Goal: Task Accomplishment & Management: Manage account settings

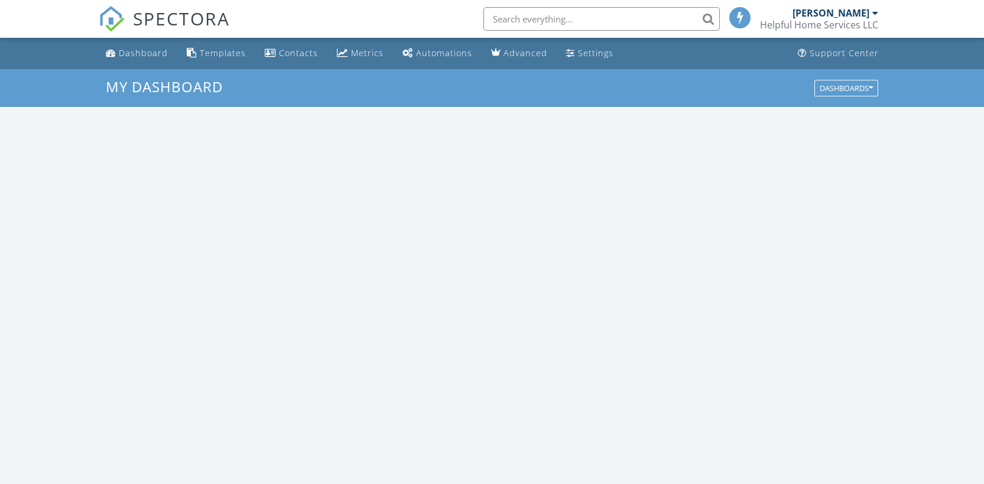
scroll to position [1093, 1002]
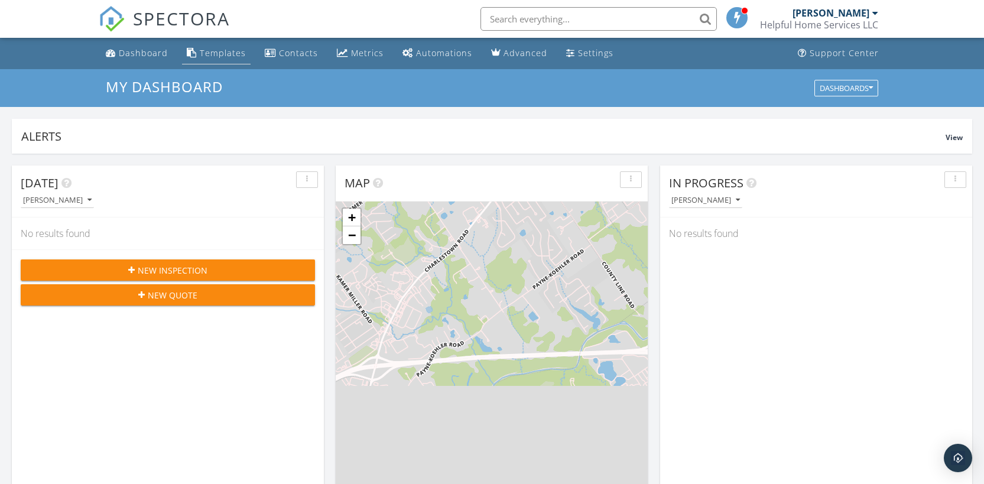
click at [207, 55] on div "Templates" at bounding box center [223, 52] width 46 height 11
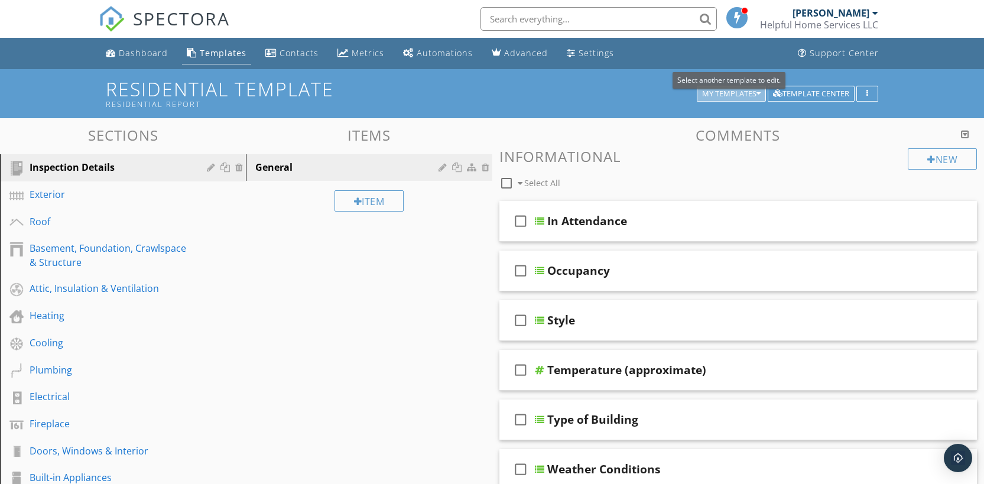
click at [739, 94] on div "My Templates" at bounding box center [731, 94] width 58 height 8
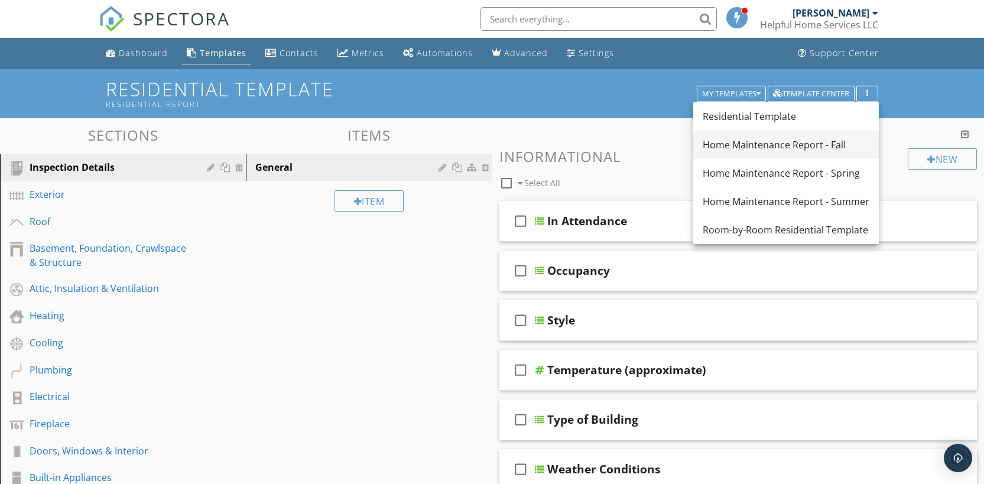
click at [760, 146] on div "Home Maintenance Report - Fall" at bounding box center [785, 145] width 167 height 14
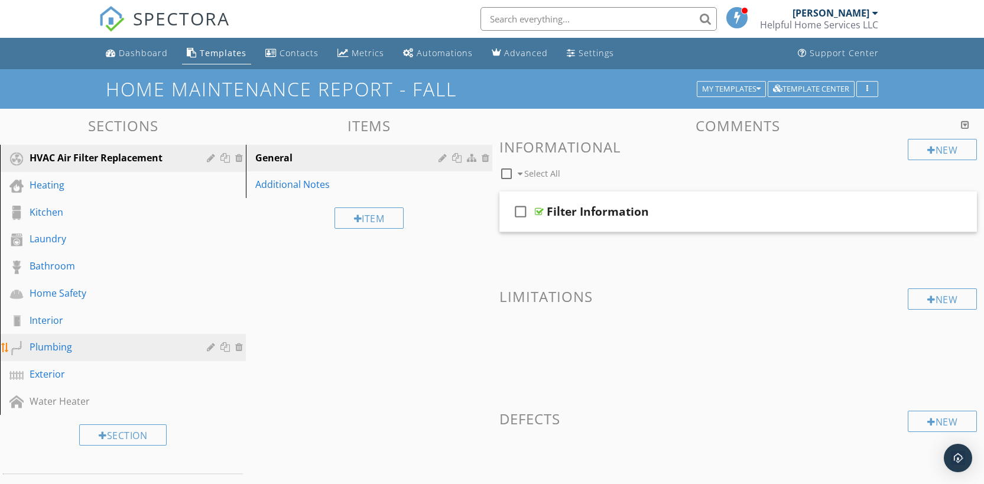
click at [84, 354] on div "Plumbing" at bounding box center [132, 347] width 204 height 15
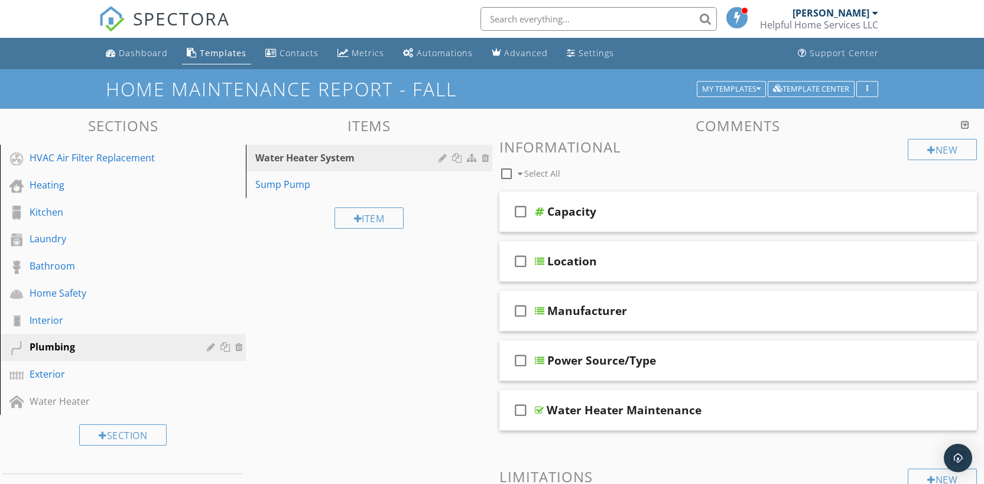
click at [239, 401] on div at bounding box center [240, 400] width 11 height 9
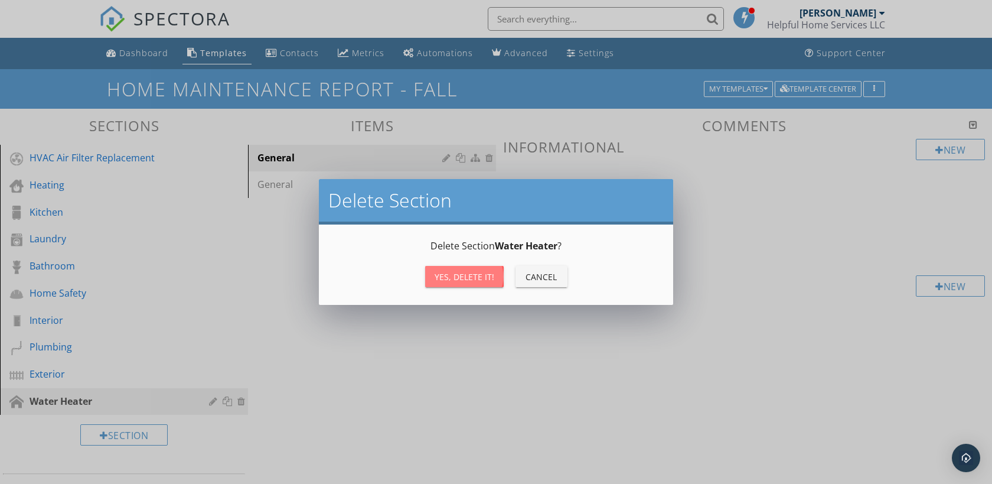
click at [454, 282] on button "Yes, Delete it!" at bounding box center [464, 276] width 79 height 21
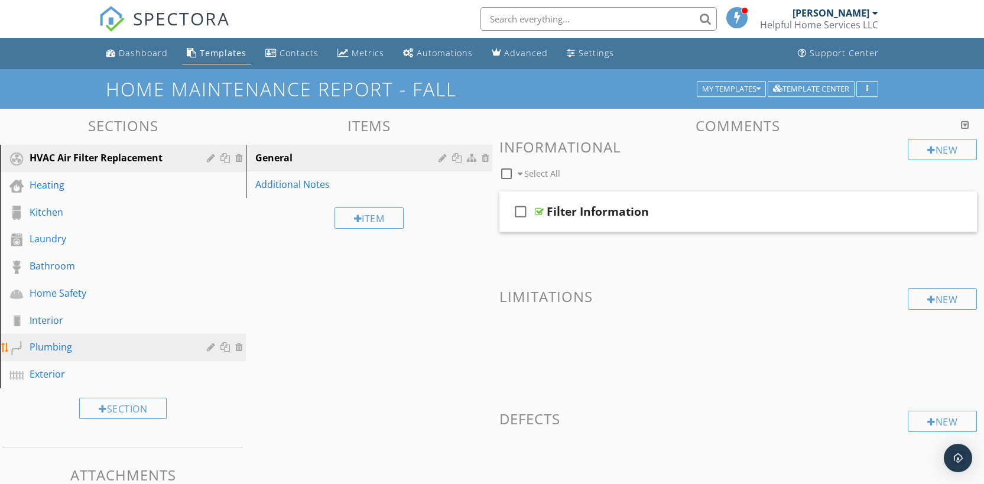
click at [129, 344] on div "Plumbing" at bounding box center [110, 347] width 160 height 14
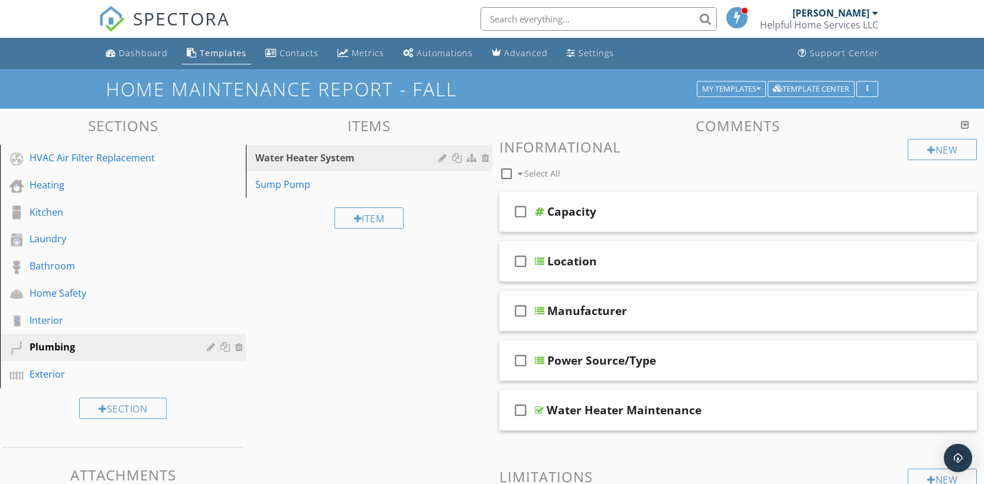
click at [382, 163] on div "Water Heater System" at bounding box center [348, 158] width 186 height 14
click at [442, 158] on div at bounding box center [443, 157] width 11 height 9
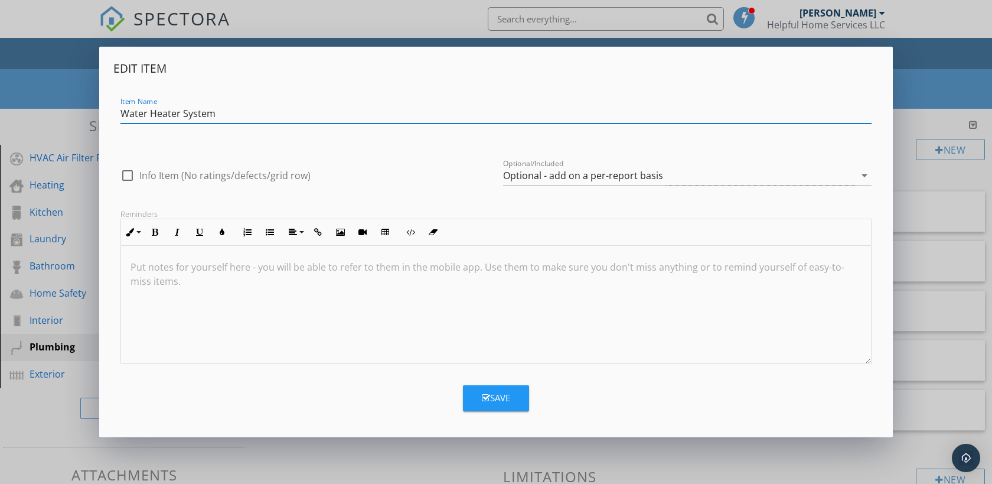
click at [132, 177] on div at bounding box center [128, 175] width 20 height 20
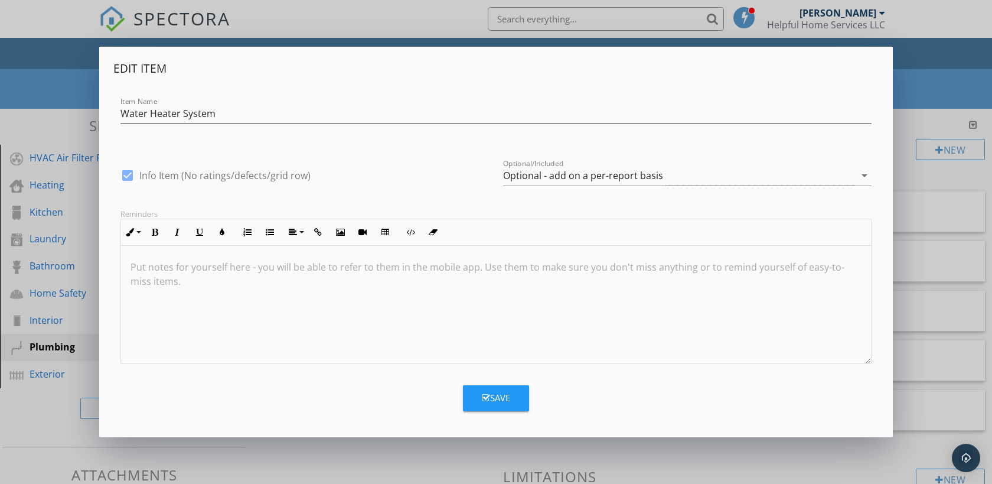
click at [126, 174] on div at bounding box center [128, 175] width 20 height 20
checkbox input "false"
click at [579, 177] on div "Optional - add on a per-report basis" at bounding box center [583, 175] width 160 height 11
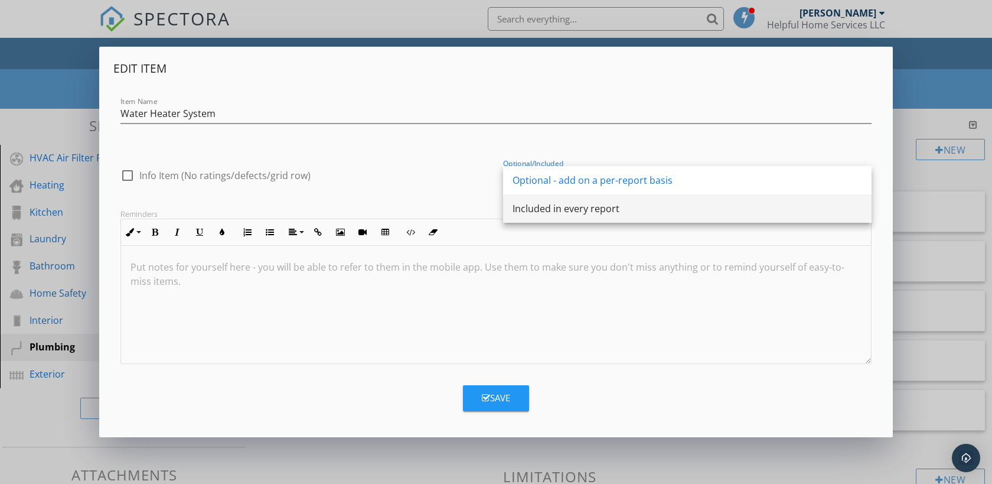
click at [574, 211] on div "Included in every report" at bounding box center [688, 208] width 350 height 14
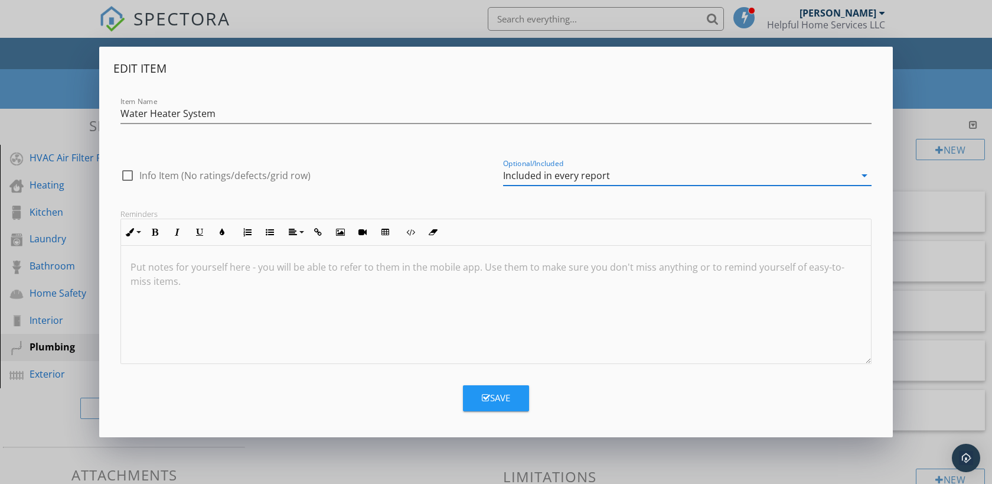
click at [511, 396] on button "Save" at bounding box center [496, 398] width 66 height 26
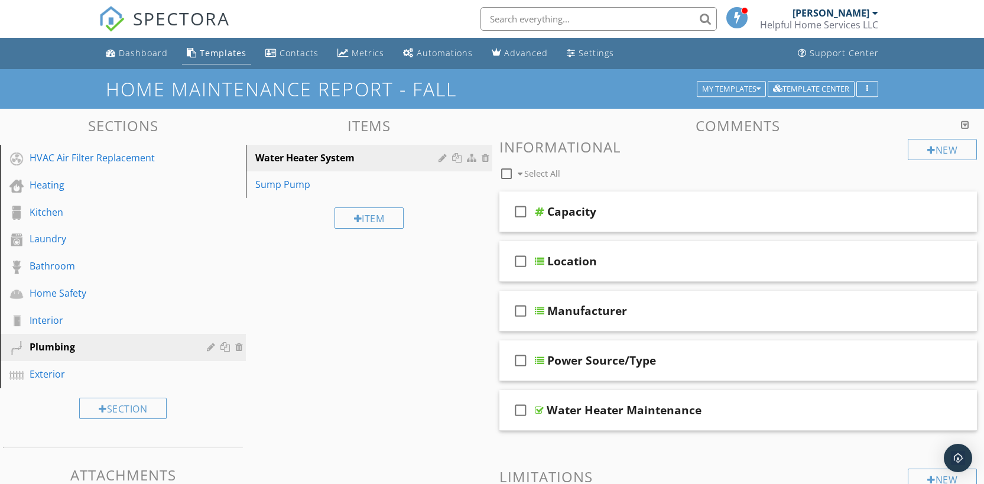
click at [373, 190] on div "Sump Pump" at bounding box center [348, 184] width 186 height 14
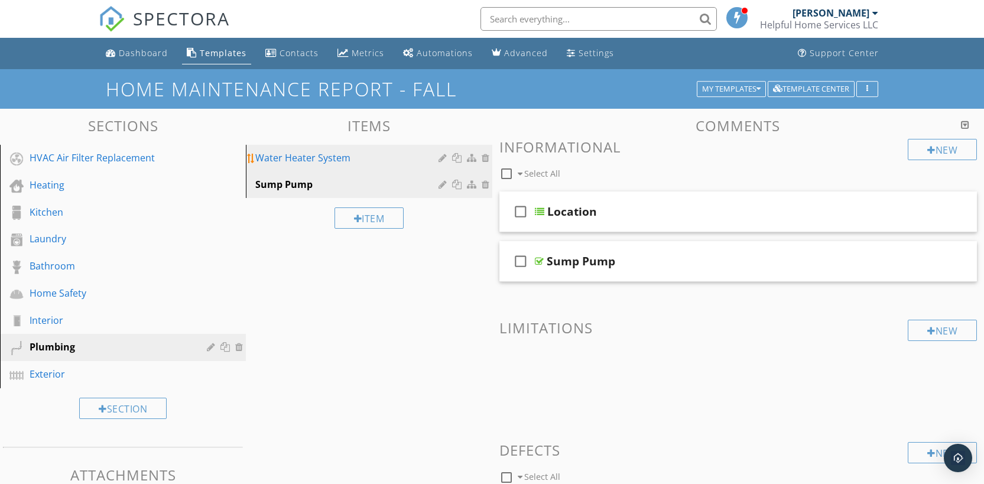
click at [375, 168] on link "Water Heater System" at bounding box center [370, 158] width 242 height 26
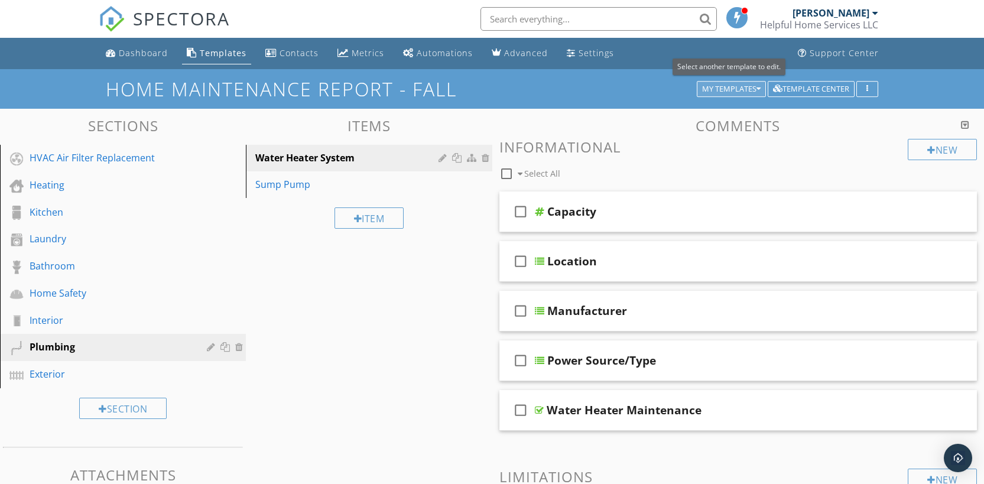
click at [756, 87] on icon "button" at bounding box center [758, 89] width 4 height 8
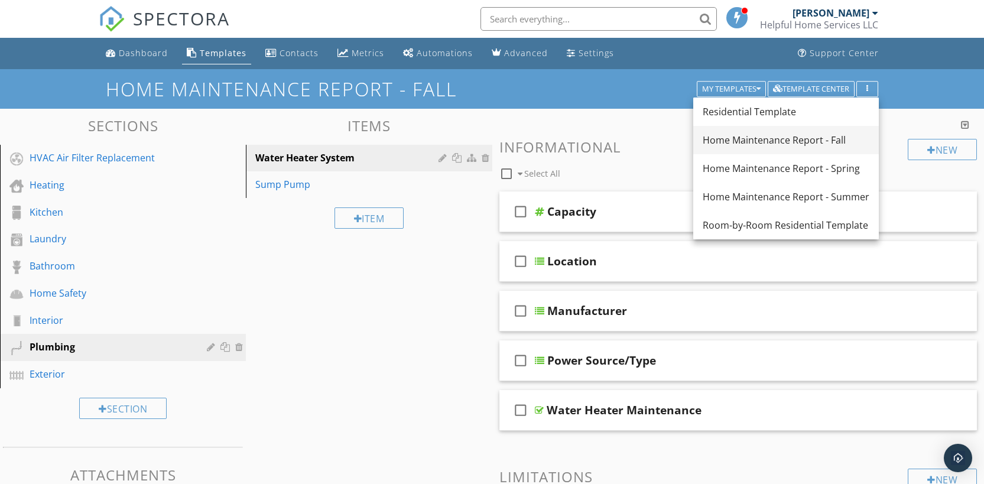
click at [829, 145] on div "Home Maintenance Report - Fall" at bounding box center [785, 140] width 167 height 14
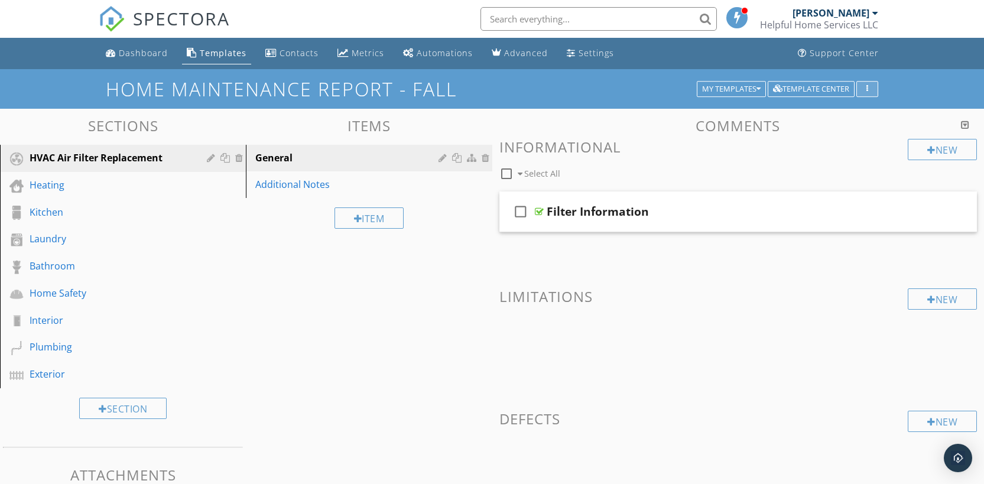
click at [874, 90] on button "button" at bounding box center [867, 89] width 22 height 17
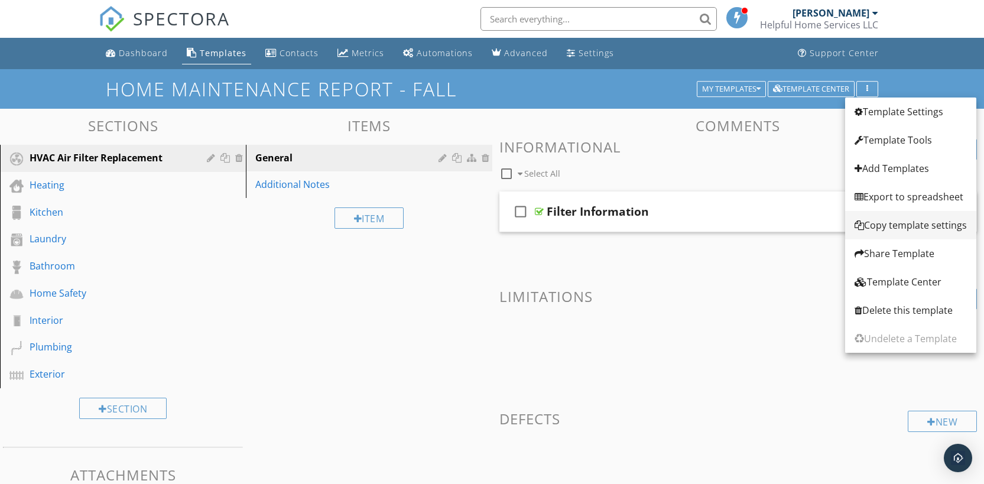
click at [919, 223] on div "Copy template settings" at bounding box center [910, 225] width 112 height 14
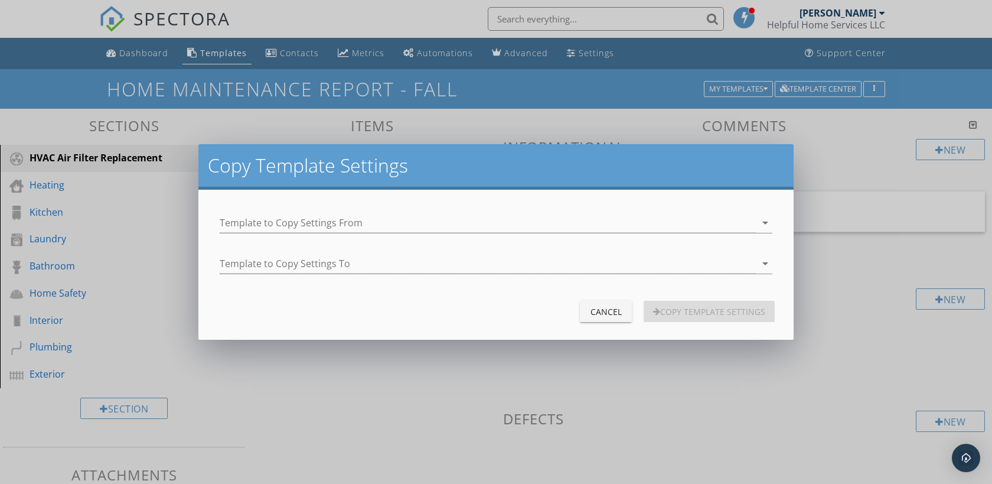
click at [610, 311] on div "Cancel" at bounding box center [606, 311] width 33 height 12
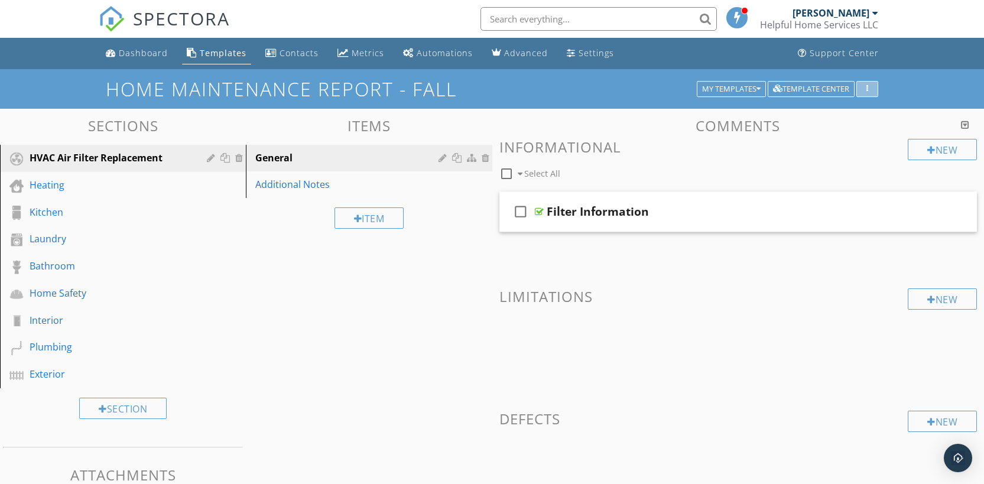
click at [869, 90] on div "button" at bounding box center [866, 89] width 11 height 8
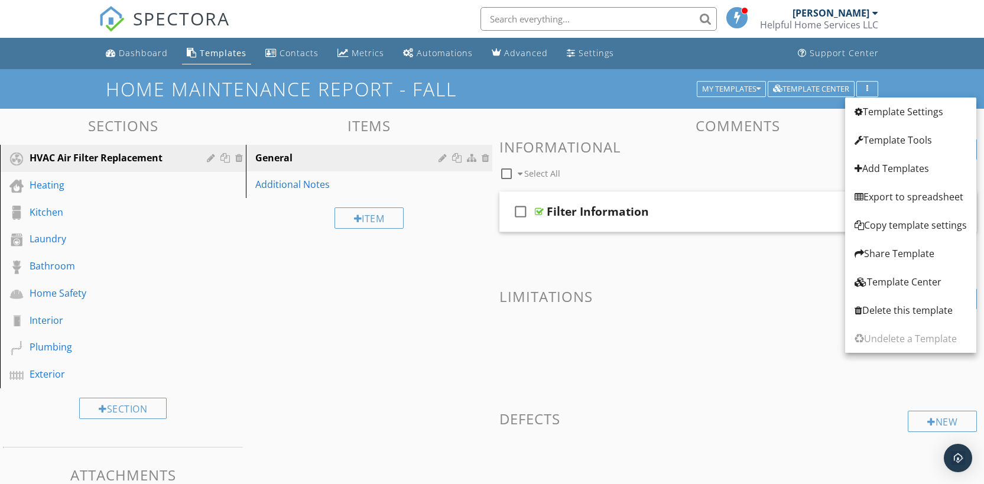
click at [824, 136] on div "Comments New Informational check_box_outline_blank Select All check_box_outline…" at bounding box center [738, 306] width 478 height 377
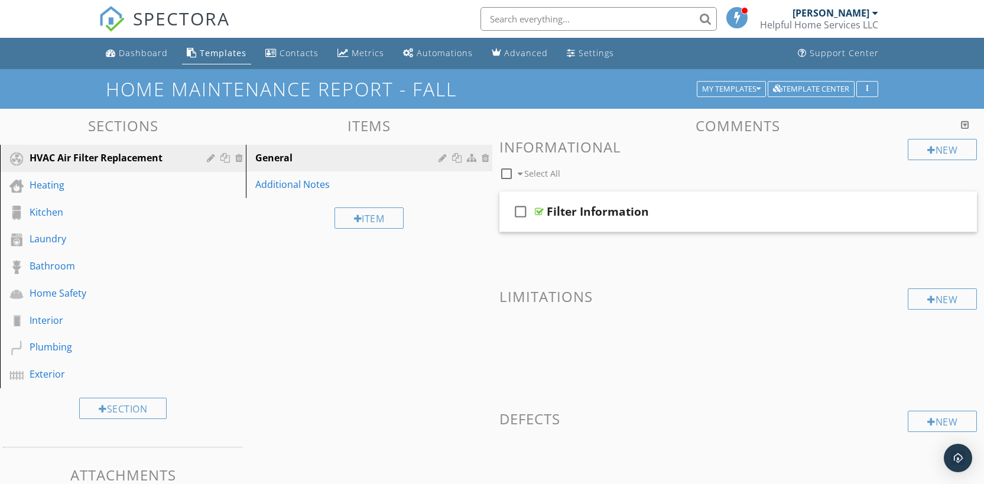
click at [226, 56] on div "Templates" at bounding box center [223, 52] width 47 height 11
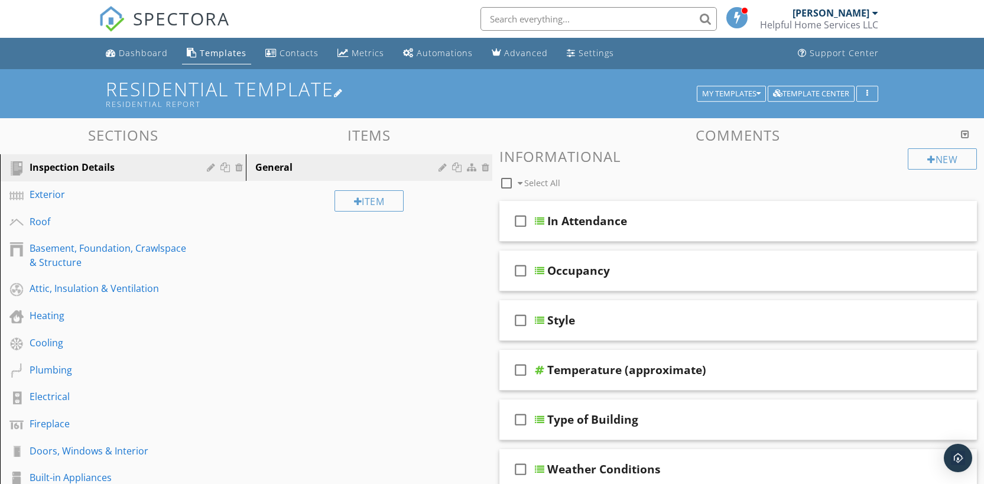
click at [559, 100] on div "Residential Report" at bounding box center [403, 103] width 594 height 9
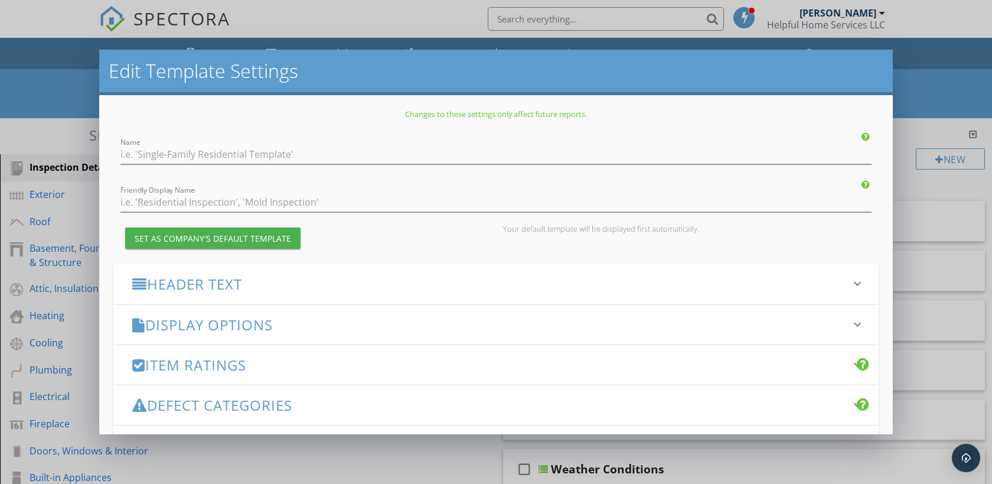
type input "Residential Template"
type input "Residential Report"
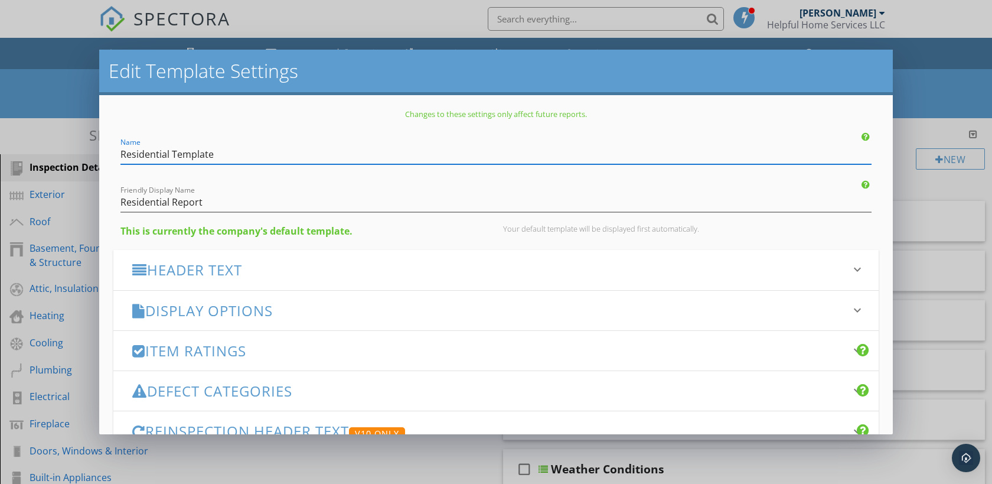
click at [938, 78] on div "Edit Template Settings Changes to these settings only affect future reports. Na…" at bounding box center [496, 242] width 992 height 484
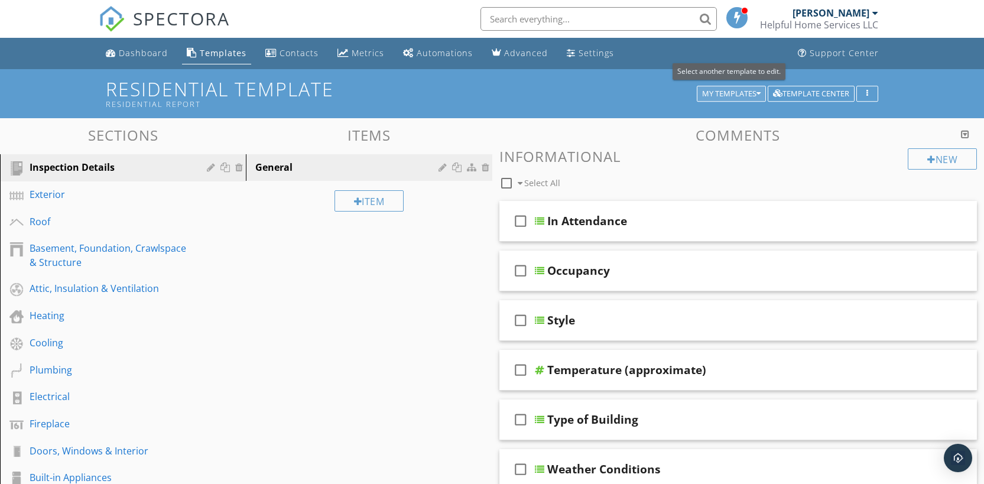
click at [740, 93] on div "My Templates" at bounding box center [731, 94] width 58 height 8
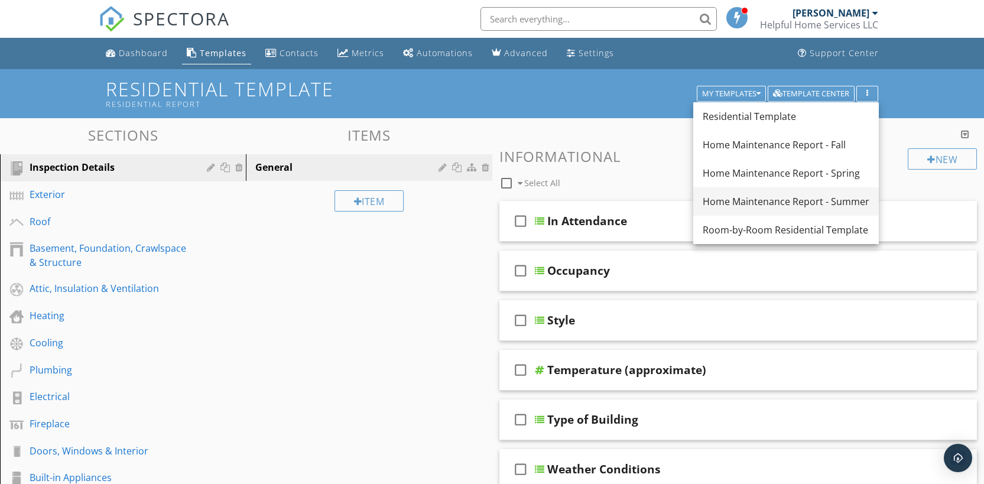
click at [767, 195] on div "Home Maintenance Report - Summer" at bounding box center [785, 201] width 167 height 14
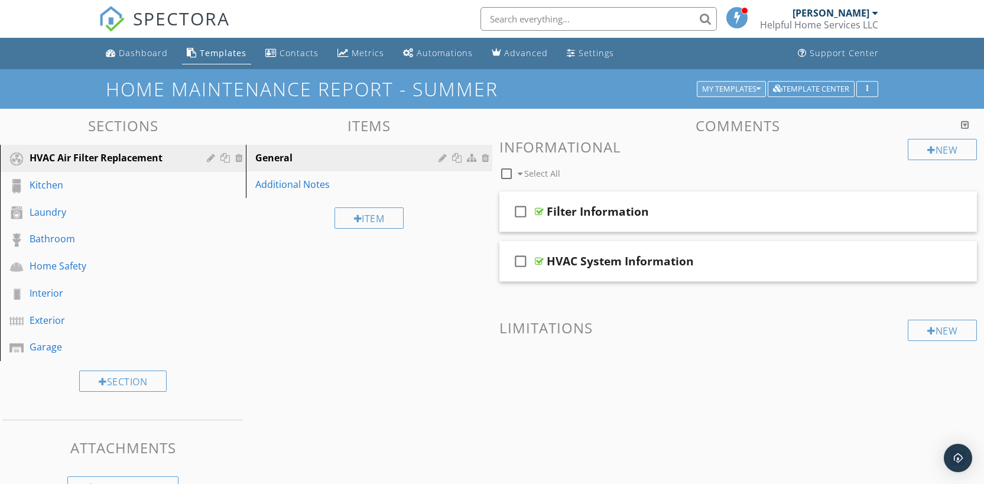
click at [739, 97] on div "Home Maintenance Report - Summer My Templates Template Center" at bounding box center [492, 89] width 772 height 21
click at [741, 85] on div "My Templates" at bounding box center [731, 89] width 58 height 8
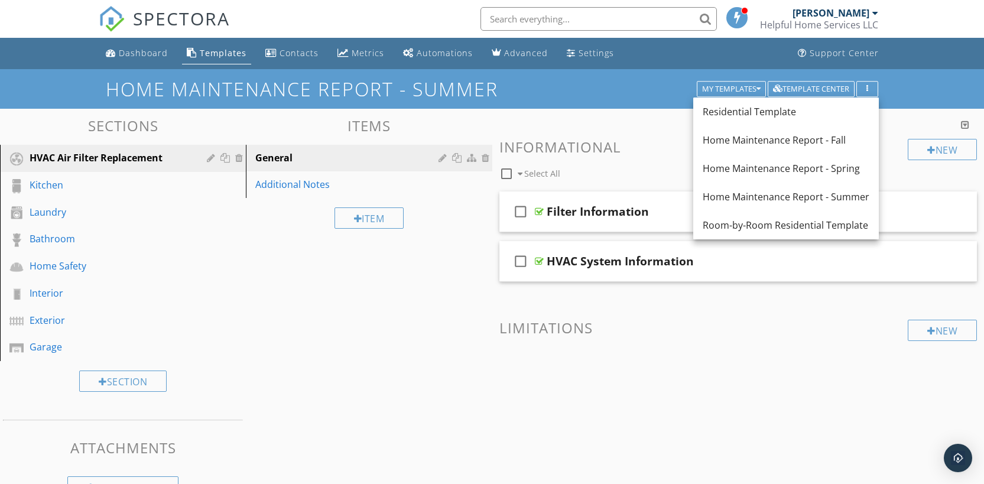
click at [923, 69] on body "SPECTORA Michael Hacker Helpful Home Services LLC Role: Inspector Dashboard New…" at bounding box center [492, 276] width 984 height 553
click at [923, 102] on div "Home Maintenance Report - Summer My Templates Template Center" at bounding box center [492, 89] width 984 height 40
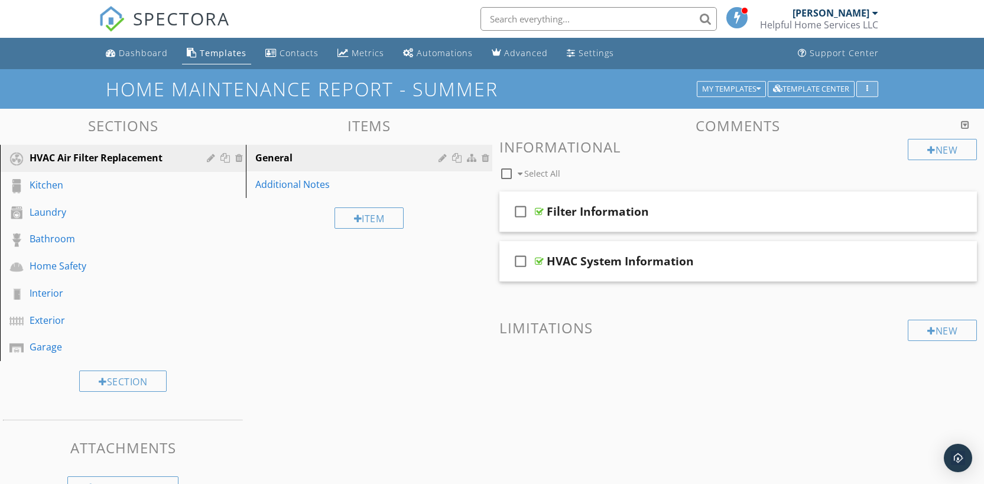
click at [867, 92] on icon "button" at bounding box center [867, 89] width 2 height 8
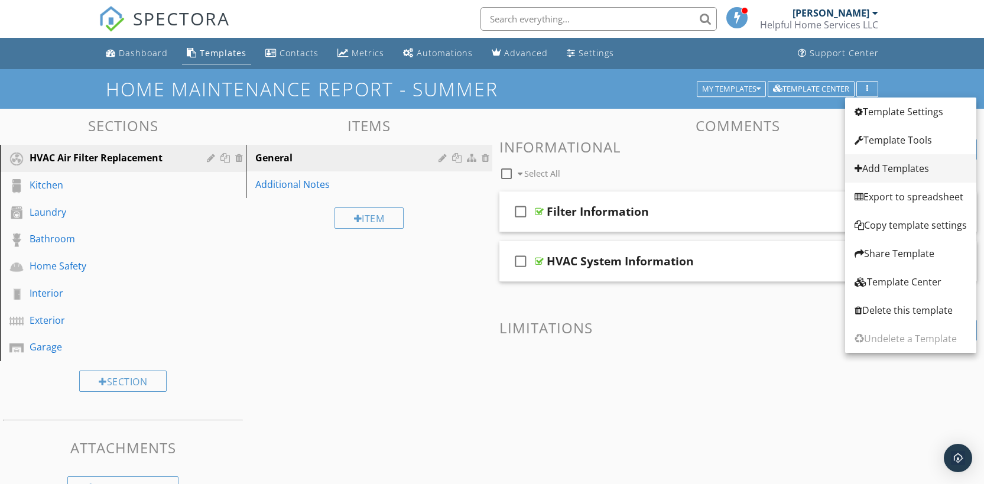
click at [899, 164] on div "Add Templates" at bounding box center [910, 168] width 112 height 14
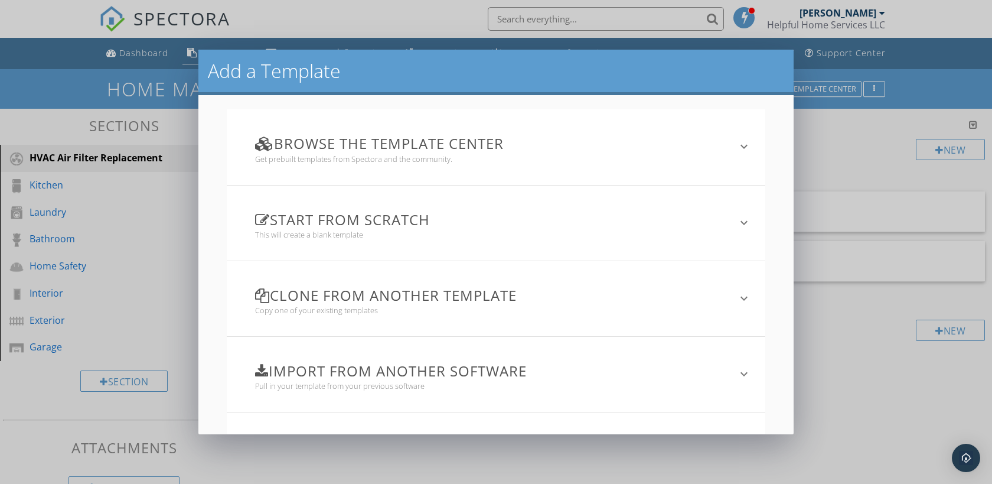
click at [493, 295] on h3 "Clone from another template" at bounding box center [489, 295] width 468 height 16
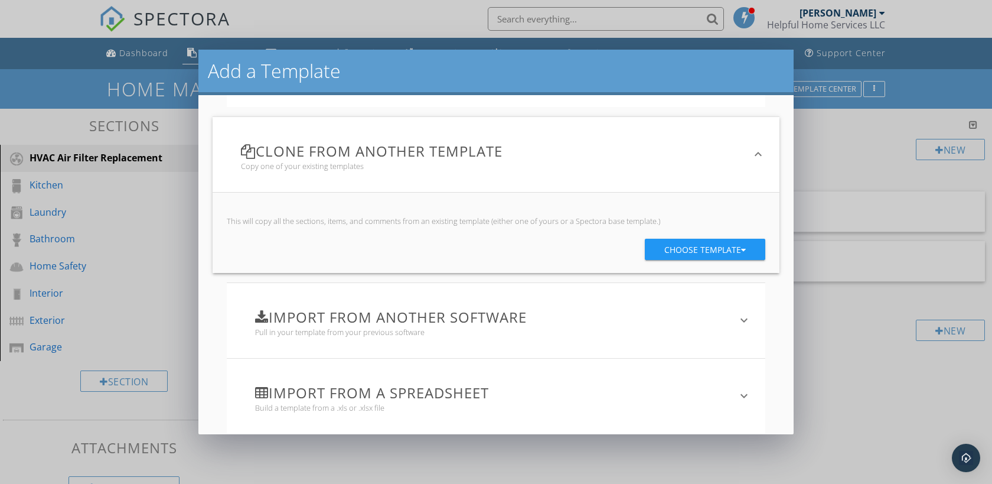
scroll to position [167, 0]
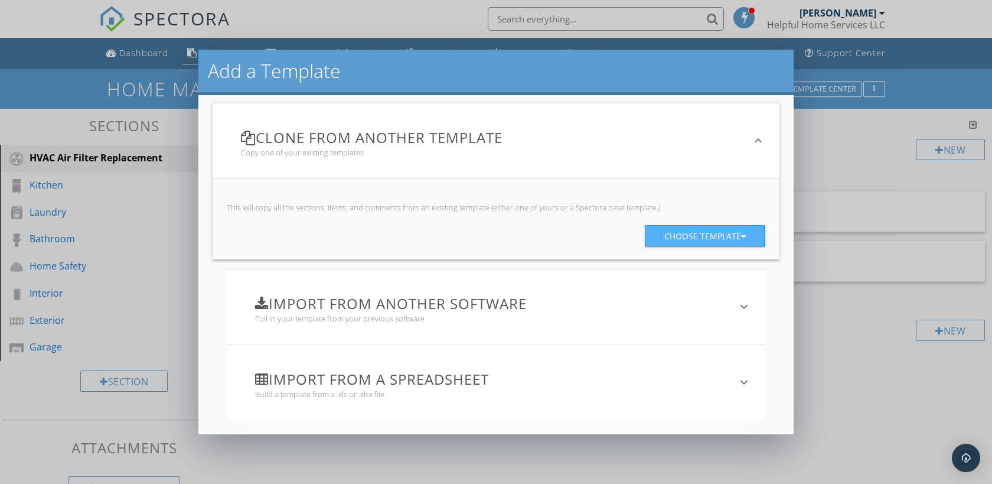
click at [678, 236] on div "Choose template" at bounding box center [706, 236] width 82 height 21
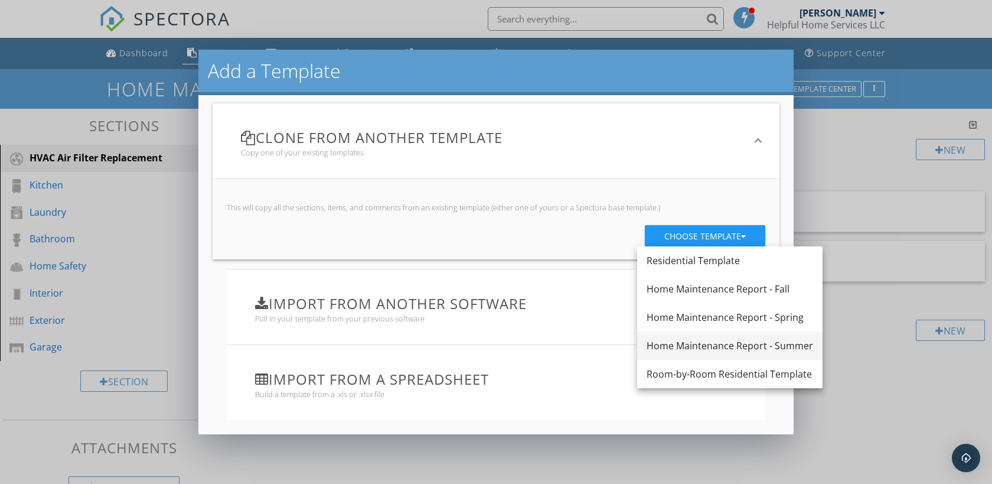
click at [704, 346] on div "Home Maintenance Report - Summer" at bounding box center [730, 345] width 167 height 14
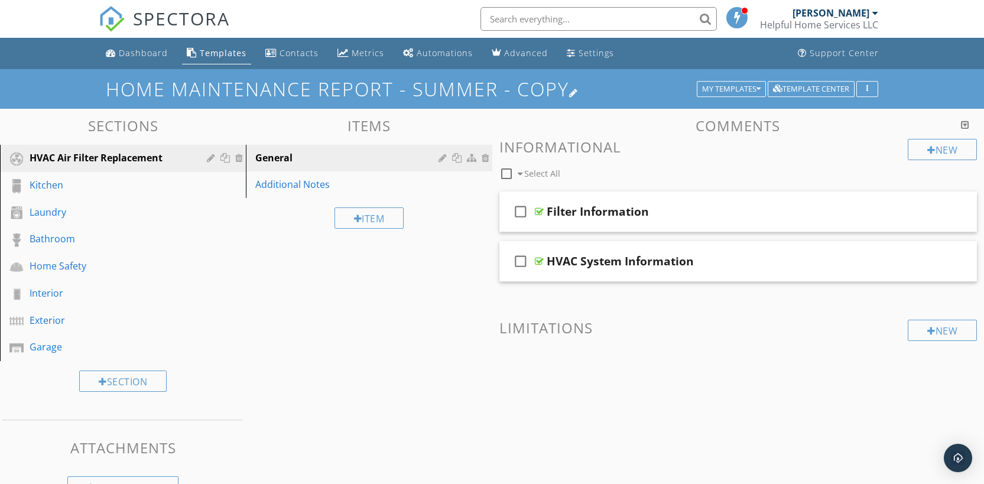
click at [578, 91] on div at bounding box center [573, 92] width 9 height 9
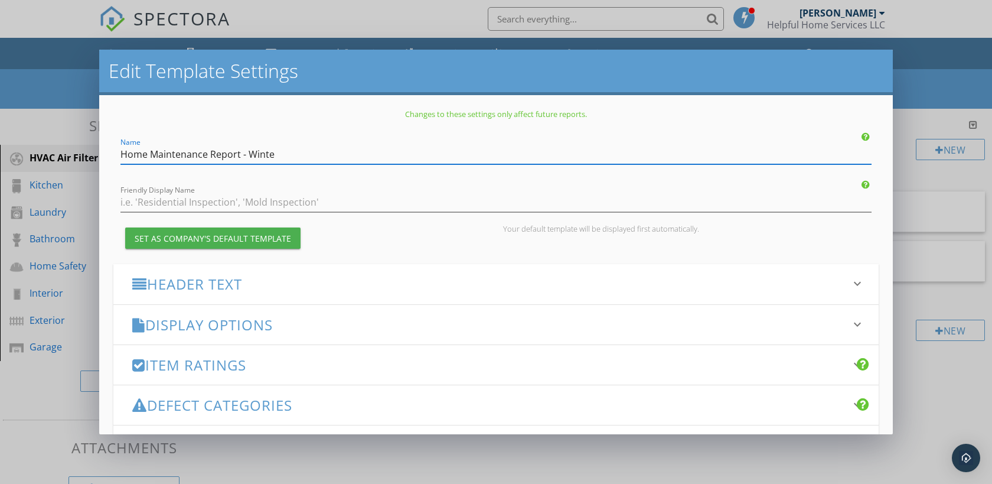
type input "Home Maintenance Report - Winter"
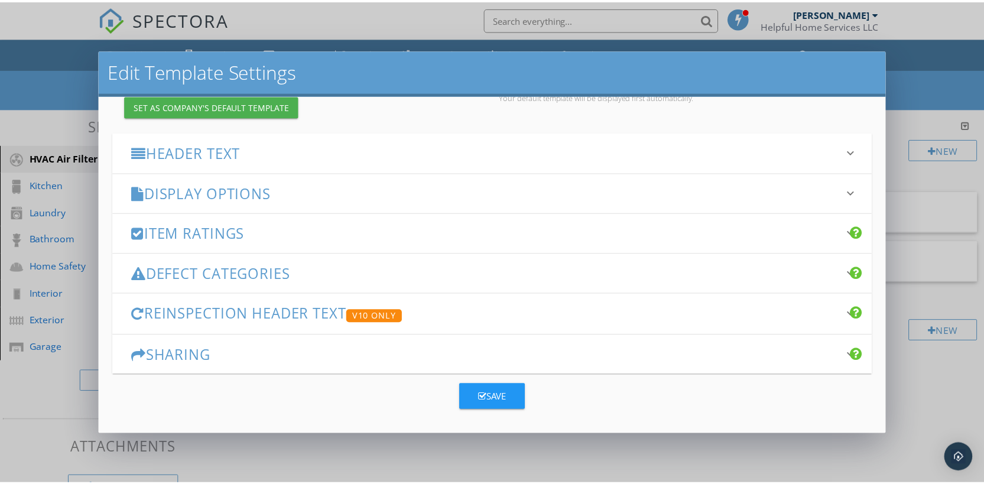
scroll to position [134, 0]
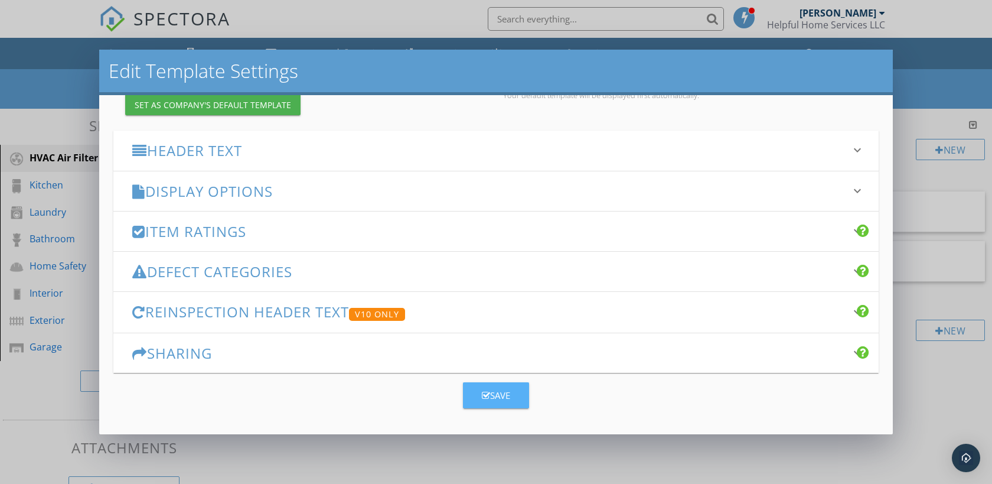
click at [507, 395] on button "Save" at bounding box center [496, 395] width 66 height 26
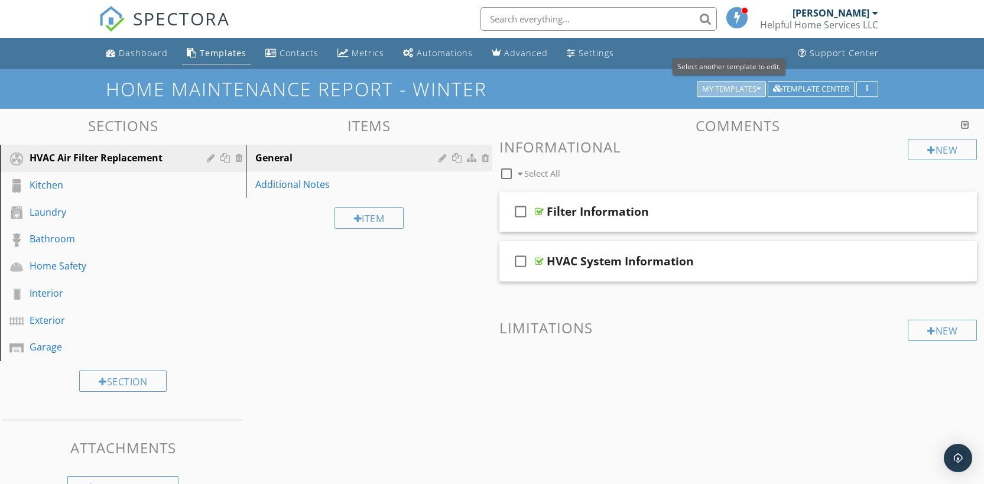
click at [745, 85] on div "My Templates" at bounding box center [731, 89] width 58 height 8
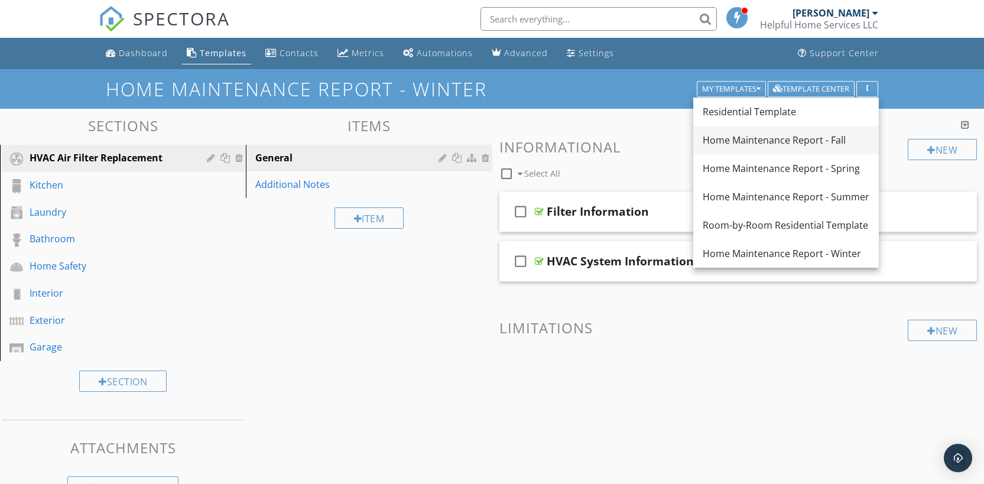
click at [773, 147] on link "Home Maintenance Report - Fall" at bounding box center [785, 140] width 185 height 28
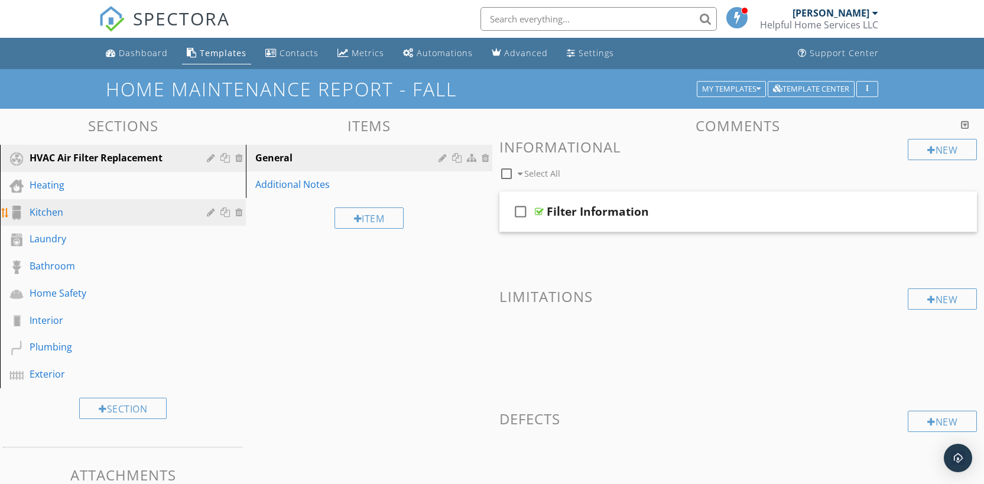
click at [55, 214] on div "Kitchen" at bounding box center [110, 212] width 160 height 14
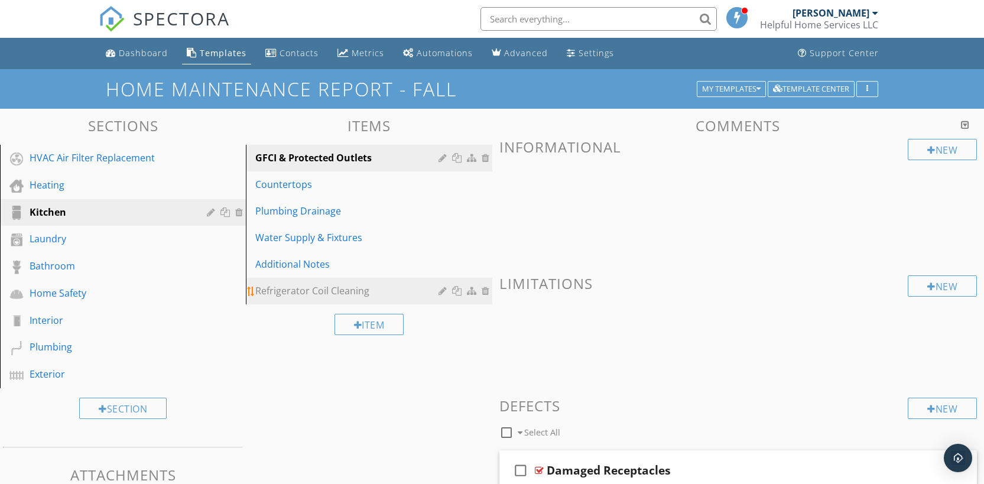
click at [364, 291] on div "Refrigerator Coil Cleaning" at bounding box center [348, 291] width 186 height 14
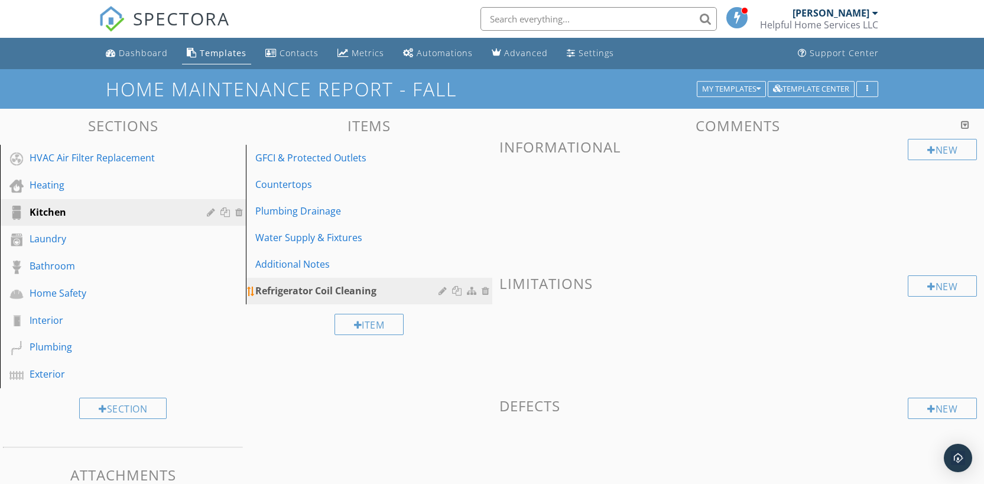
click at [412, 294] on div "Refrigerator Coil Cleaning" at bounding box center [348, 291] width 186 height 14
click at [439, 292] on div at bounding box center [443, 290] width 11 height 9
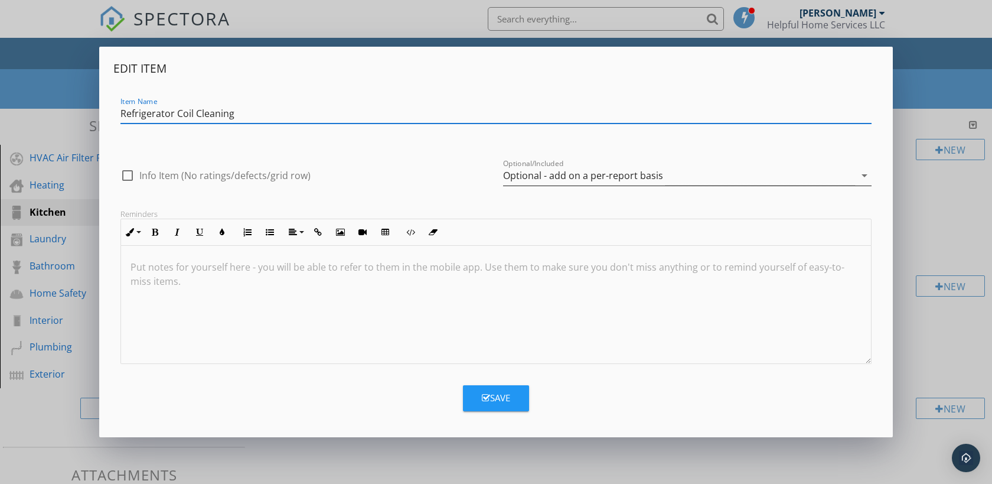
click at [548, 180] on div "Optional - add on a per-report basis" at bounding box center [583, 175] width 160 height 11
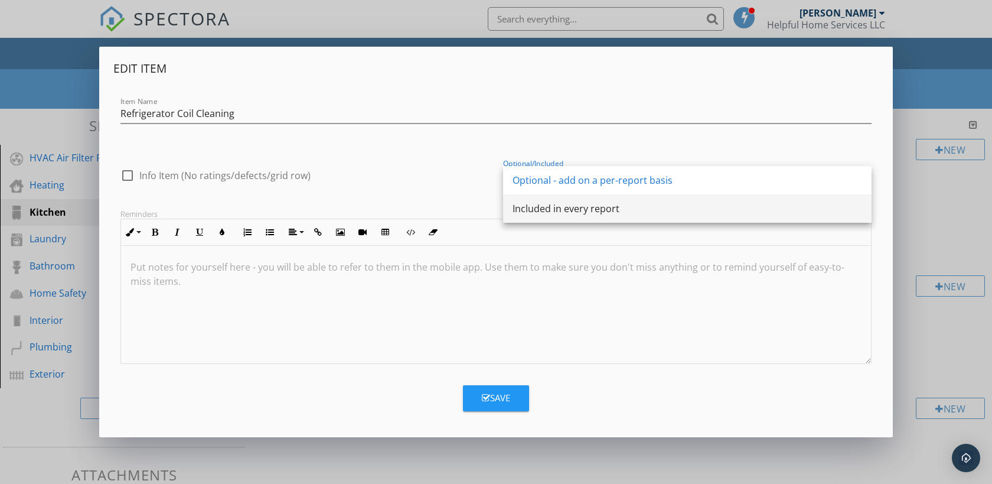
click at [572, 209] on div "Included in every report" at bounding box center [688, 208] width 350 height 14
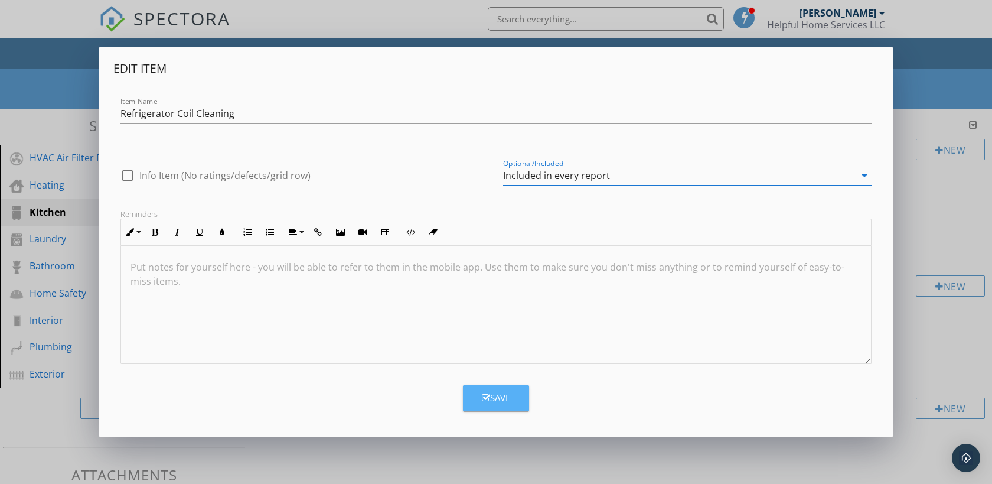
click at [484, 396] on icon "button" at bounding box center [486, 397] width 8 height 9
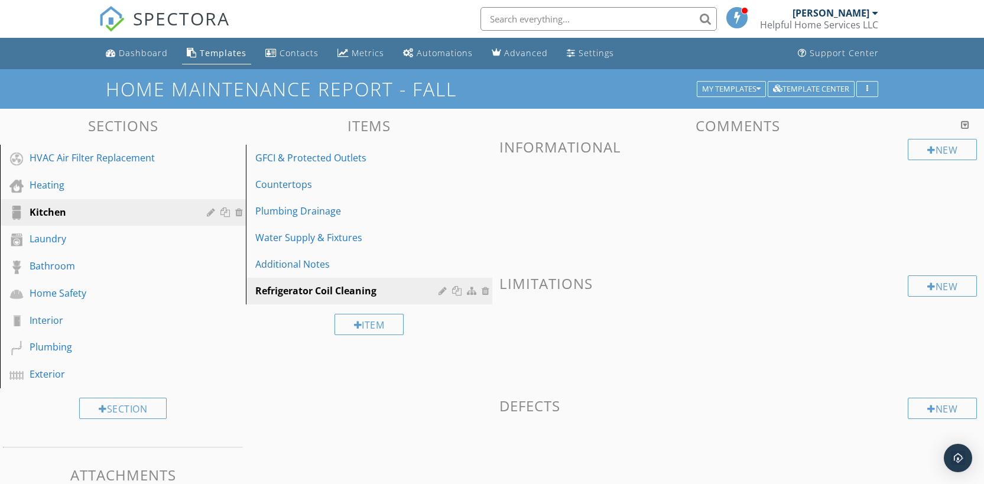
click at [390, 405] on div "Sections HVAC Air Filter Replacement Heating Kitchen Laundry Bathroom Home Safe…" at bounding box center [492, 321] width 984 height 424
click at [404, 299] on link "Refrigerator Coil Cleaning" at bounding box center [370, 291] width 242 height 26
click at [915, 156] on div "New" at bounding box center [941, 149] width 69 height 21
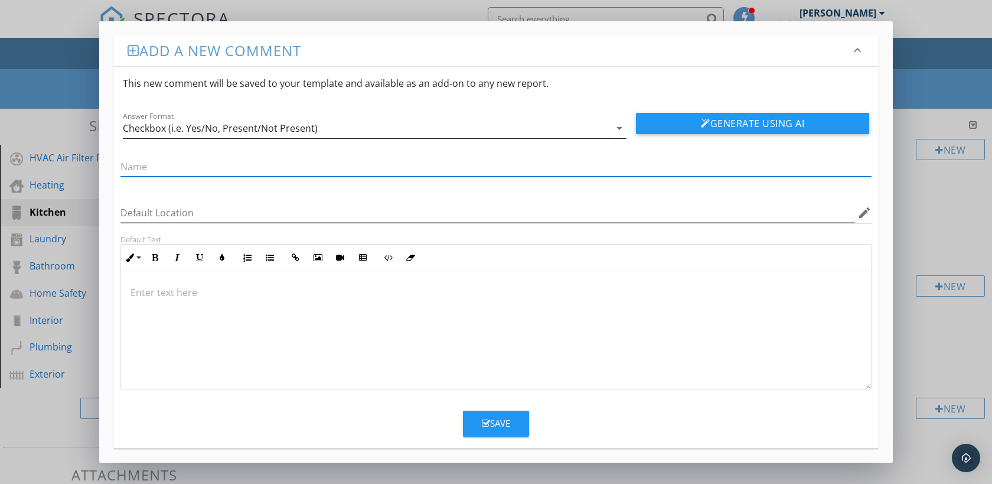
click at [486, 126] on div "Checkbox (i.e. Yes/No, Present/Not Present)" at bounding box center [366, 128] width 487 height 19
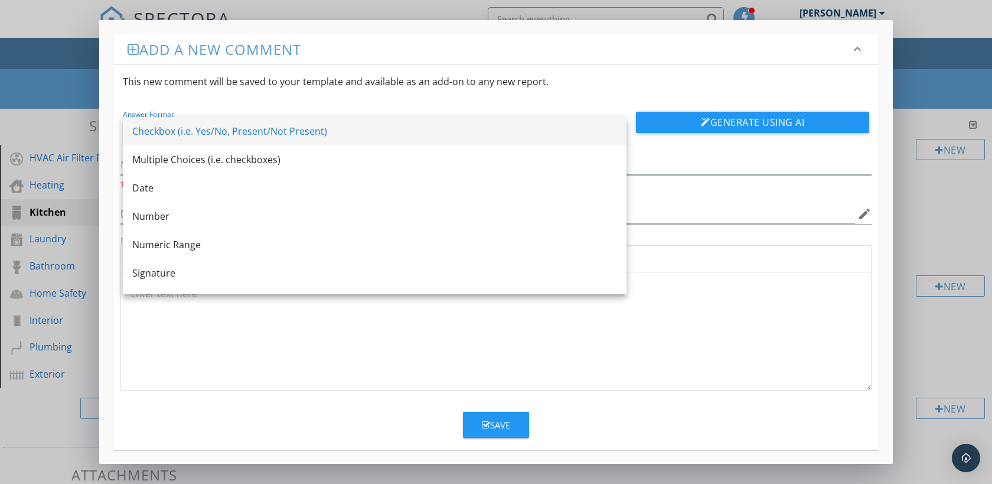
click at [329, 132] on div "Checkbox (i.e. Yes/No, Present/Not Present)" at bounding box center [374, 131] width 485 height 14
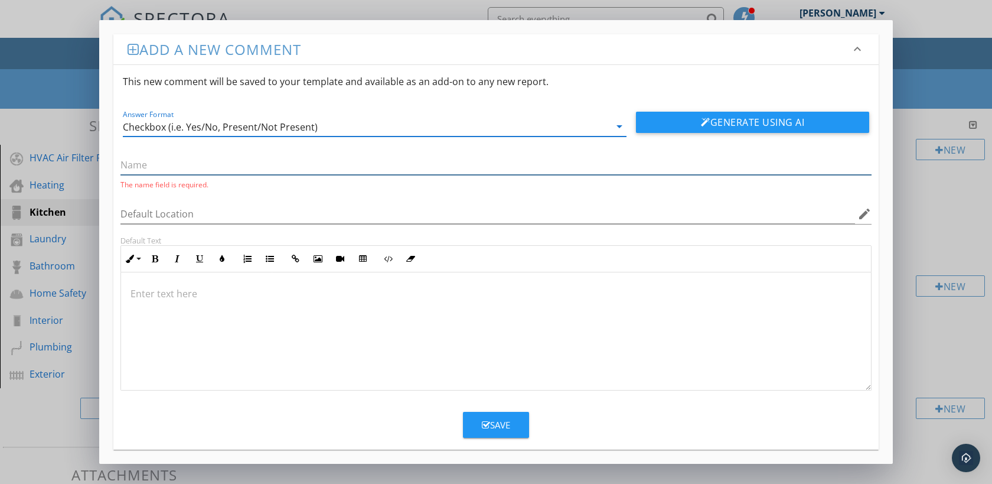
click at [517, 163] on input "text" at bounding box center [496, 164] width 751 height 19
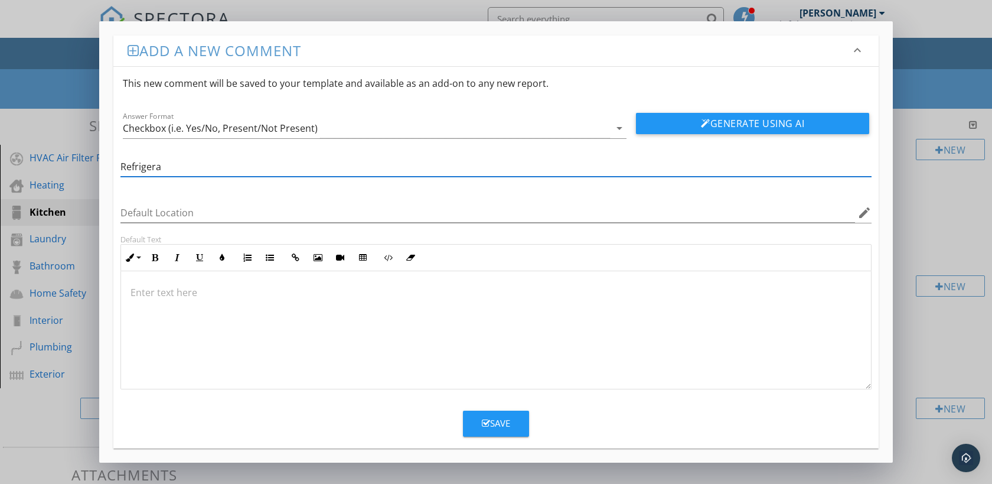
type input "Refrigerator Coil Cleaning"
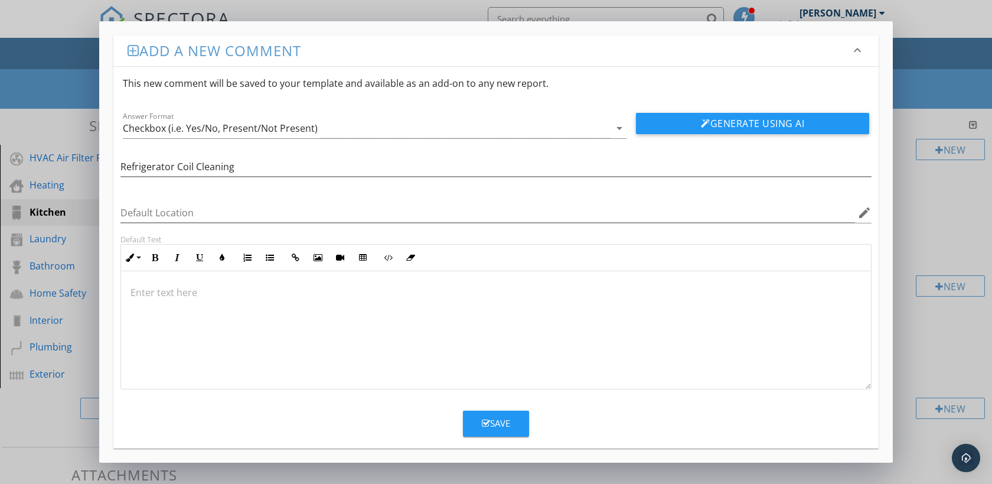
click at [349, 196] on div "Default Location edit" at bounding box center [496, 215] width 751 height 38
click at [767, 129] on button "Generate Using AI" at bounding box center [752, 123] width 233 height 21
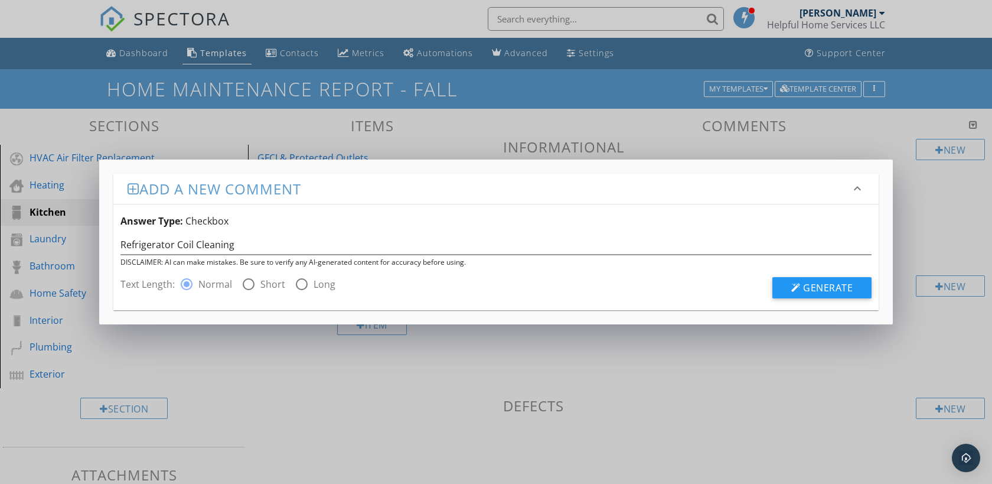
drag, startPoint x: 248, startPoint y: 282, endPoint x: 279, endPoint y: 281, distance: 31.9
click at [248, 282] on div at bounding box center [249, 284] width 20 height 20
radio input "false"
radio input "true"
click at [812, 282] on span "Generate" at bounding box center [828, 287] width 50 height 13
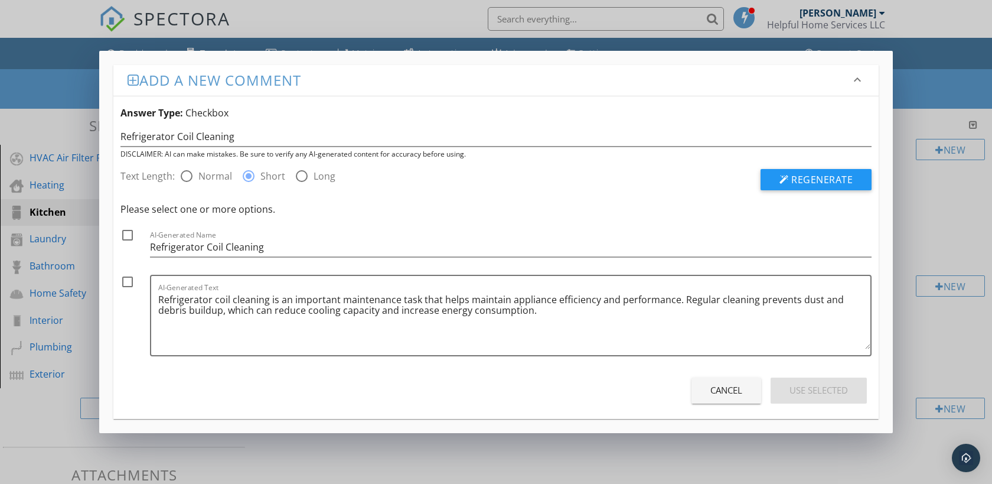
click at [129, 234] on div at bounding box center [128, 235] width 20 height 20
checkbox input "true"
click at [129, 278] on div at bounding box center [128, 282] width 20 height 20
checkbox input "true"
click at [826, 388] on div "Use Selected" at bounding box center [819, 390] width 58 height 14
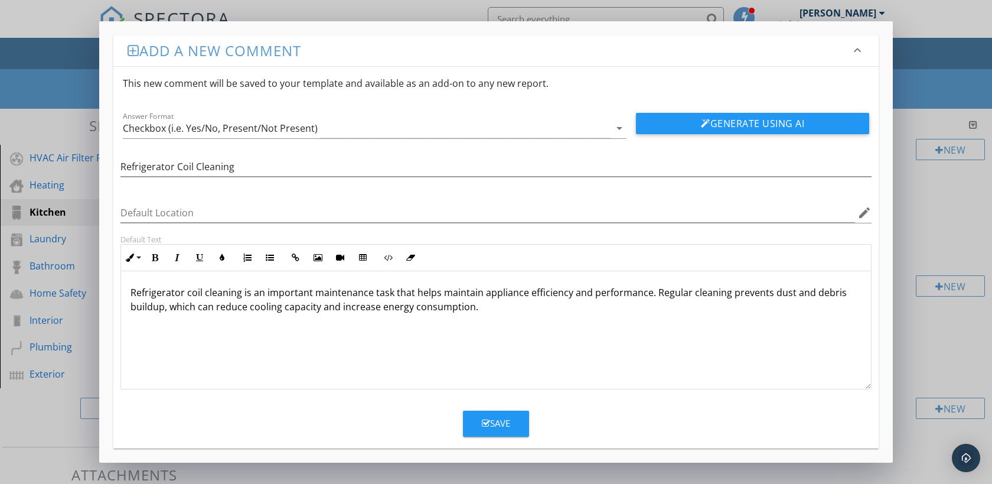
click at [496, 427] on div "Save" at bounding box center [496, 423] width 28 height 14
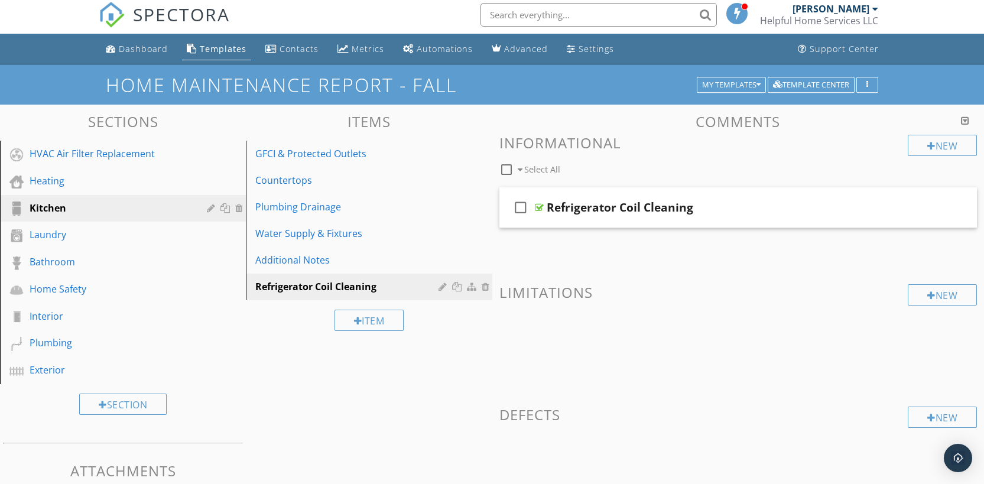
scroll to position [4, 0]
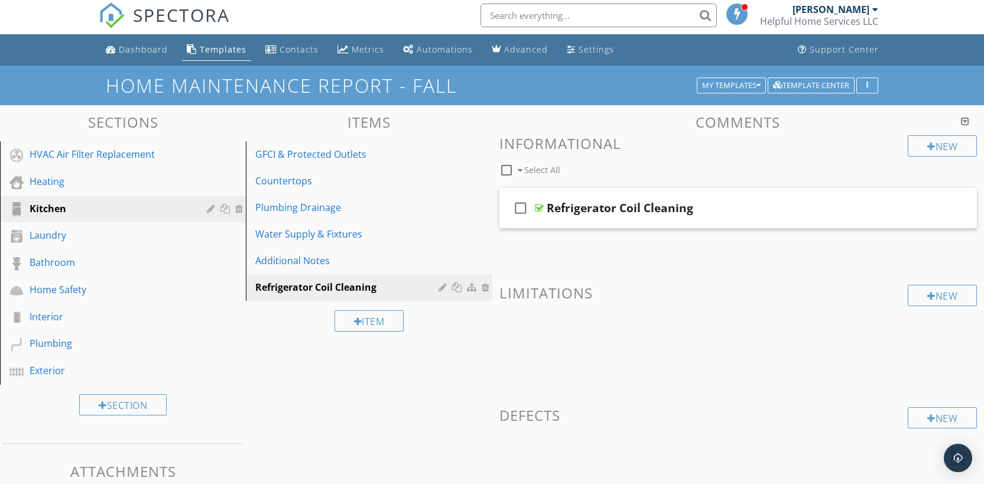
click at [381, 389] on div "Sections HVAC Air Filter Replacement Heating Kitchen Laundry Bathroom Home Safe…" at bounding box center [492, 317] width 984 height 424
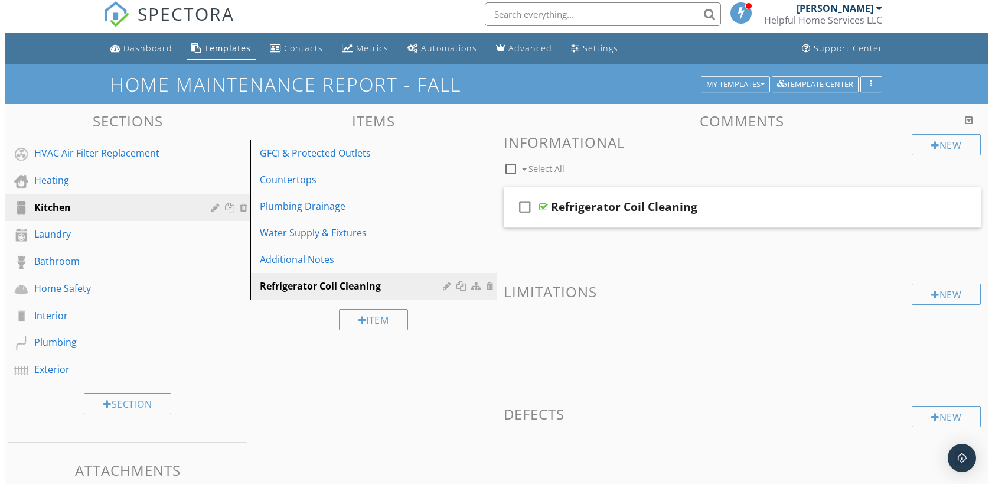
scroll to position [0, 0]
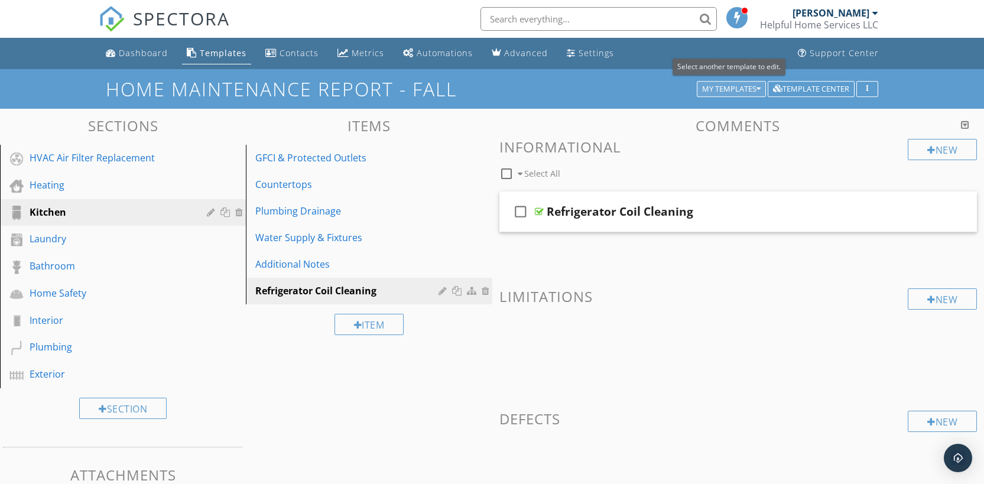
click at [757, 90] on icon "button" at bounding box center [758, 89] width 4 height 8
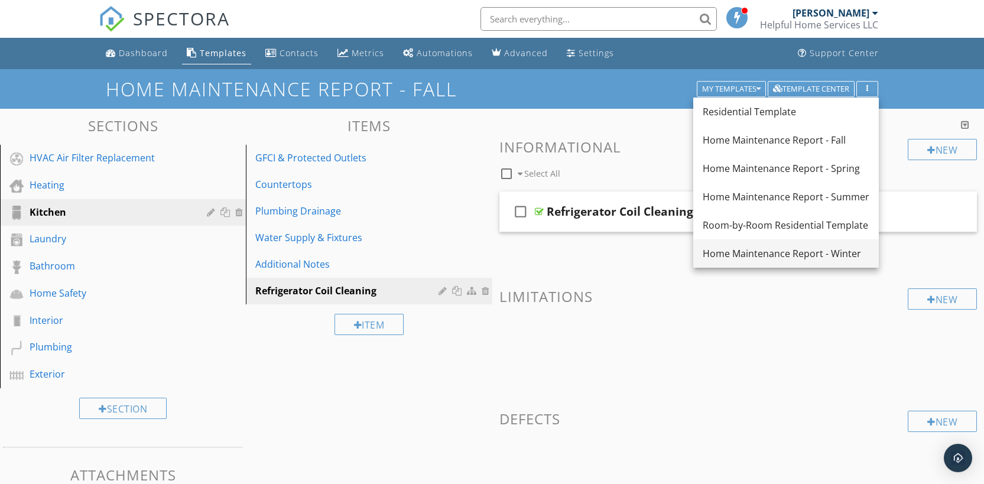
click at [791, 246] on div "Home Maintenance Report - Winter" at bounding box center [785, 253] width 167 height 14
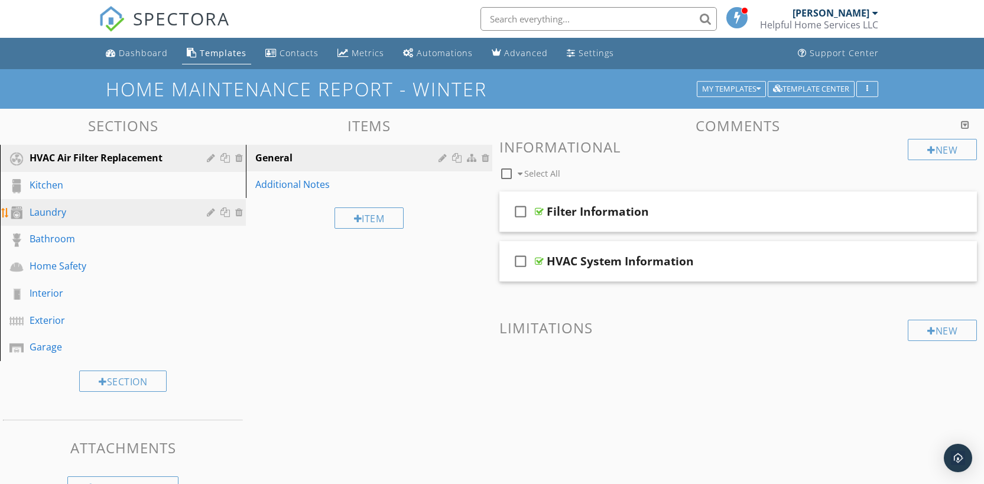
click at [119, 207] on div "Laundry" at bounding box center [110, 212] width 160 height 14
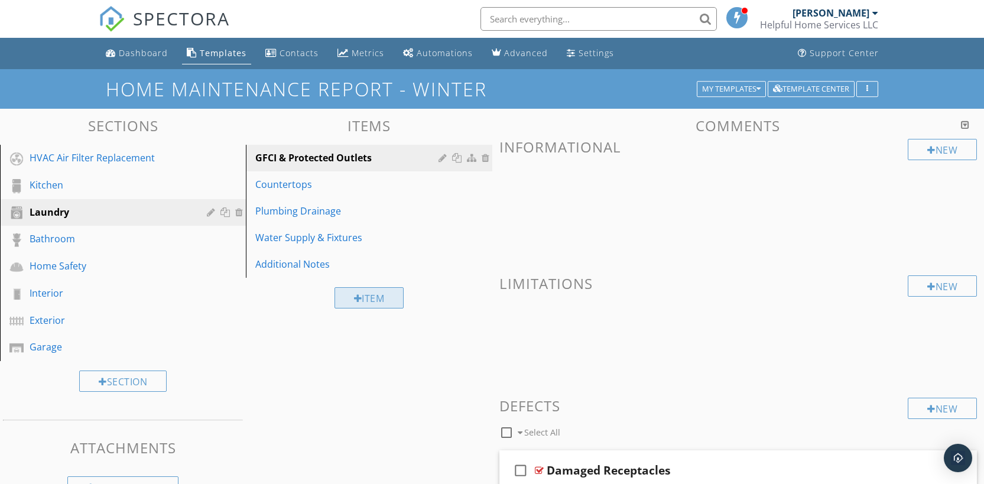
click at [373, 295] on div "Item" at bounding box center [369, 297] width 70 height 21
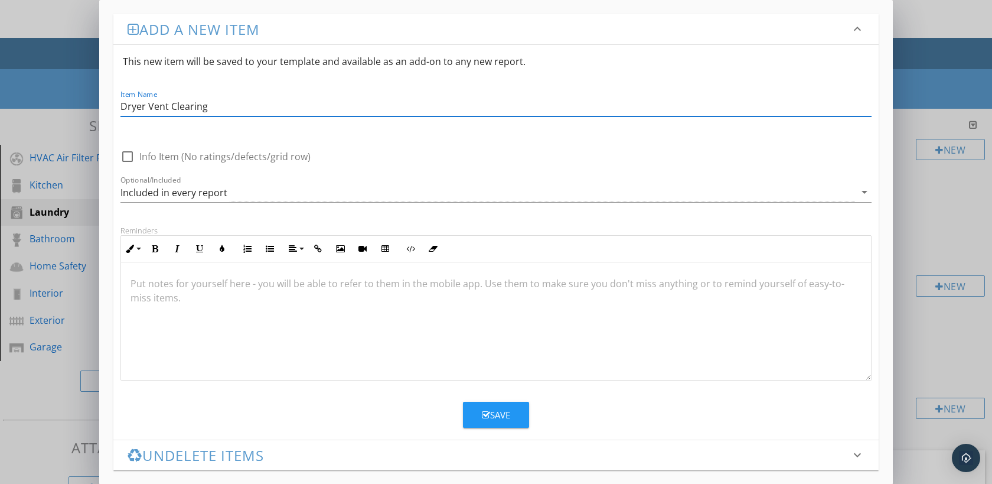
scroll to position [1, 0]
type input "Dryer Vent Clearing"
click at [443, 193] on div "Included in every report" at bounding box center [488, 192] width 735 height 19
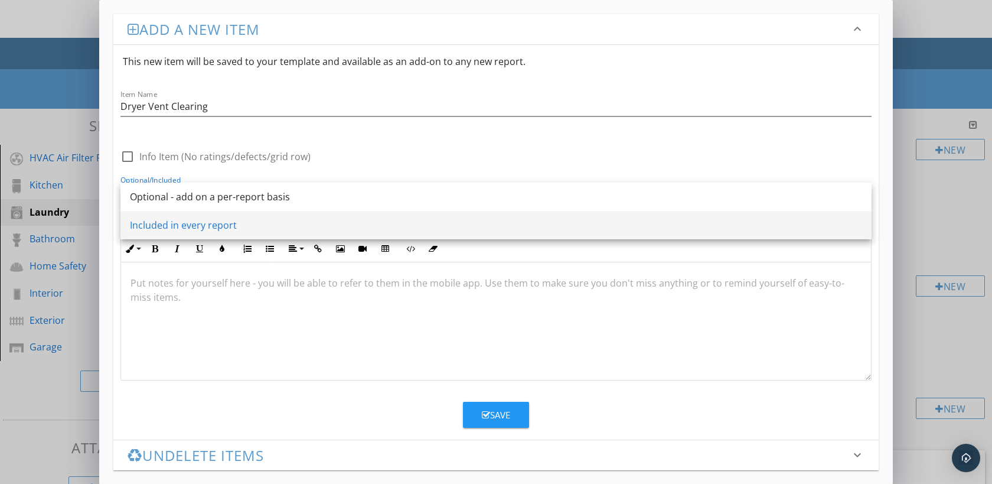
click at [307, 226] on div "Included in every report" at bounding box center [496, 225] width 733 height 14
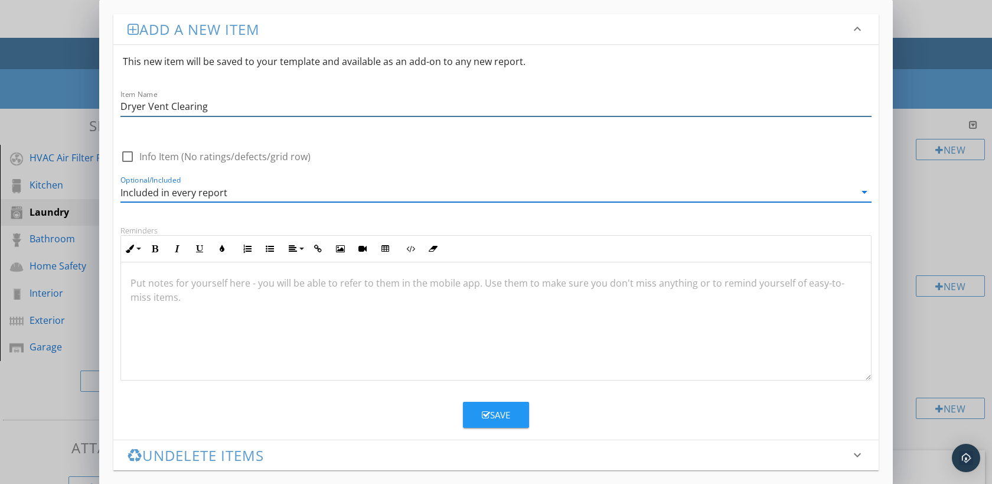
click at [230, 106] on input "Dryer Vent Clearing" at bounding box center [496, 106] width 751 height 19
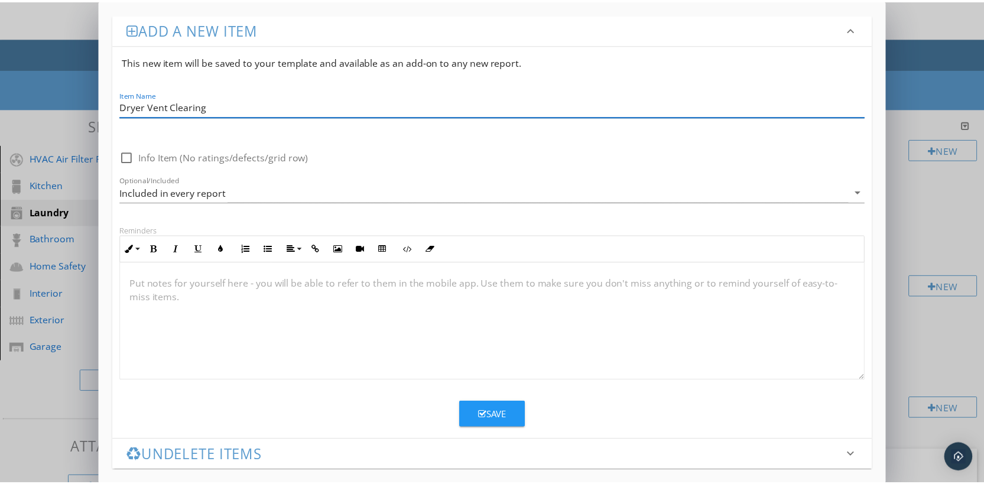
scroll to position [8, 0]
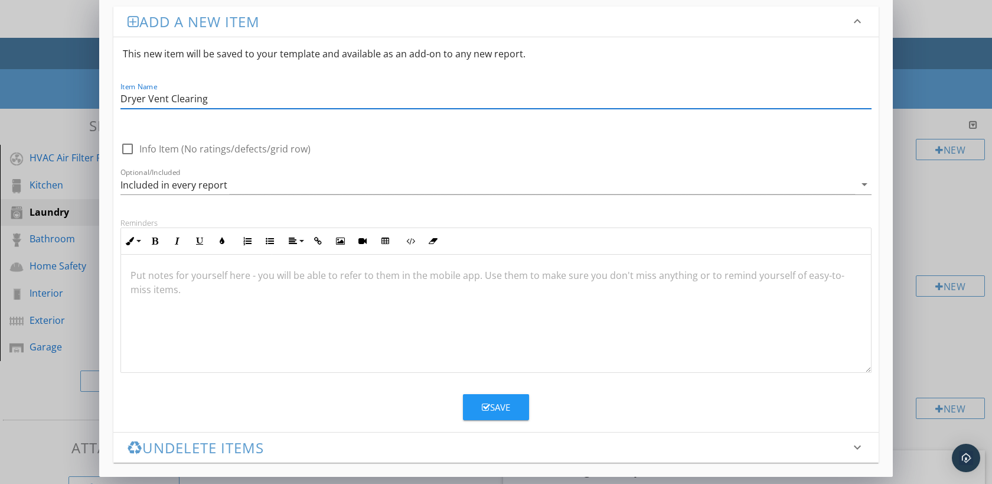
click at [318, 332] on div at bounding box center [496, 313] width 750 height 118
drag, startPoint x: 214, startPoint y: 103, endPoint x: 123, endPoint y: 100, distance: 91.6
click at [123, 100] on input "Dryer Vent Clearing" at bounding box center [496, 98] width 751 height 19
click at [503, 414] on button "Save" at bounding box center [496, 407] width 66 height 26
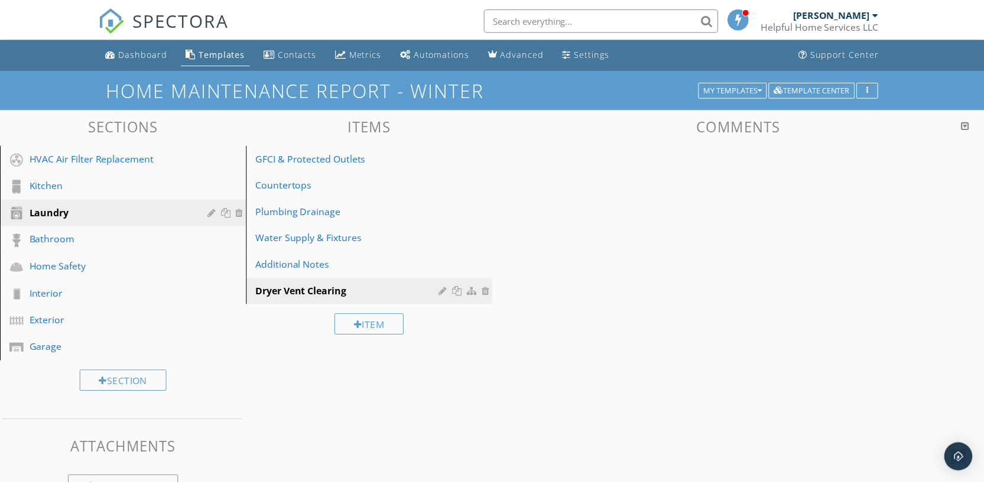
scroll to position [0, 0]
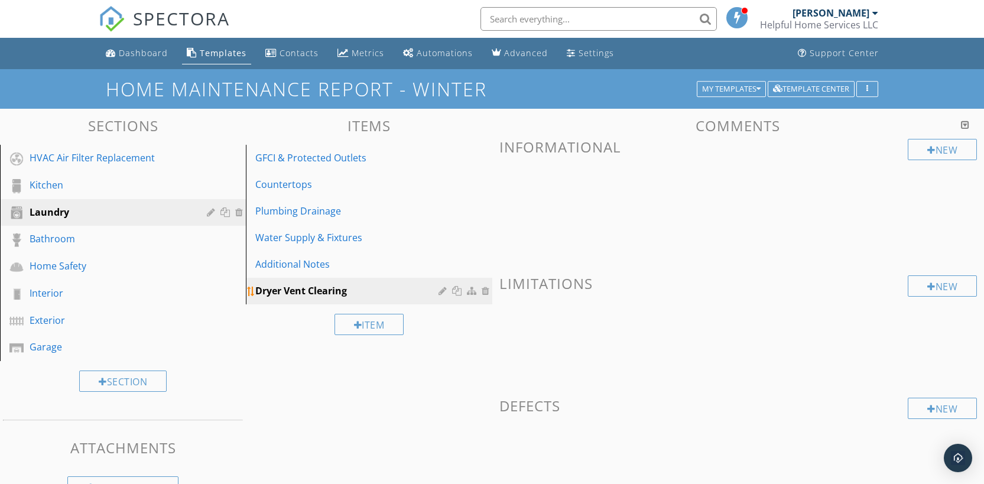
click at [440, 289] on div at bounding box center [443, 290] width 11 height 9
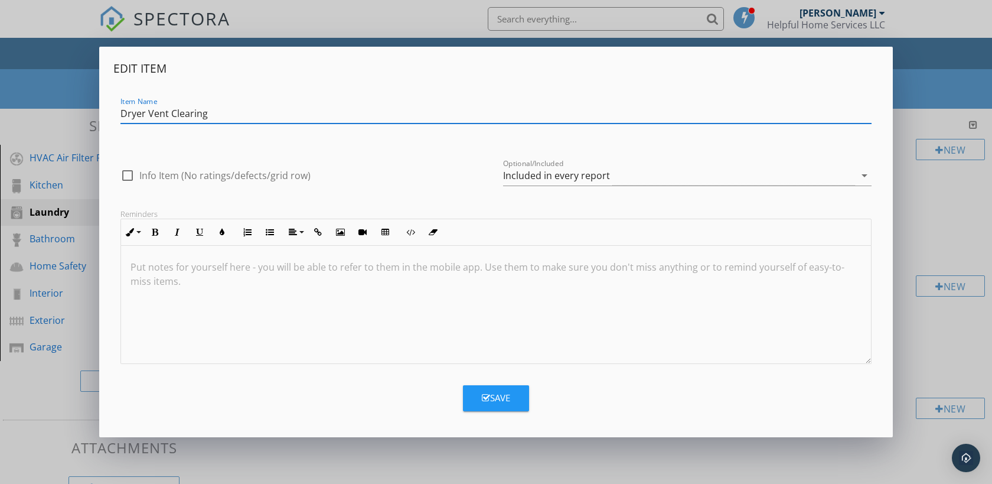
click at [227, 113] on input "Dryer Vent Clearing" at bounding box center [496, 113] width 751 height 19
type input "Dryer Ventilation Maintenance"
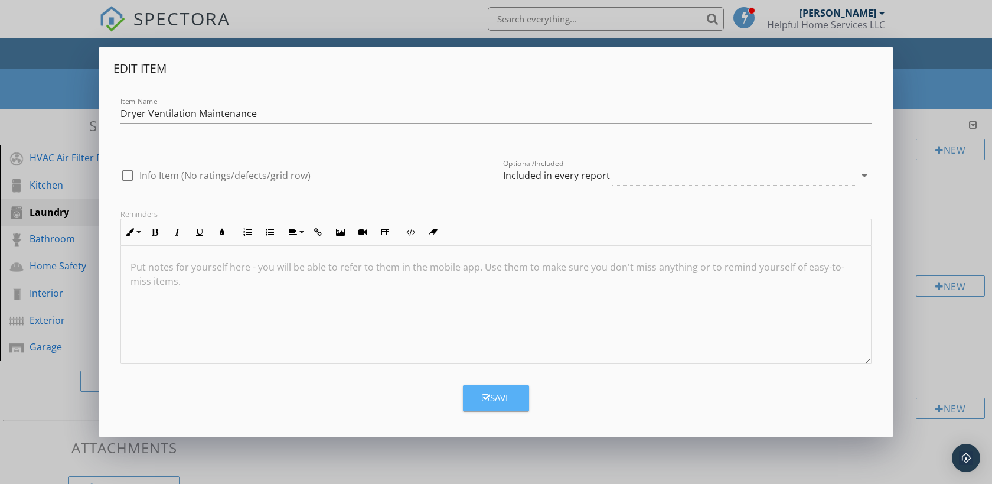
click at [496, 402] on div "Save" at bounding box center [496, 398] width 28 height 14
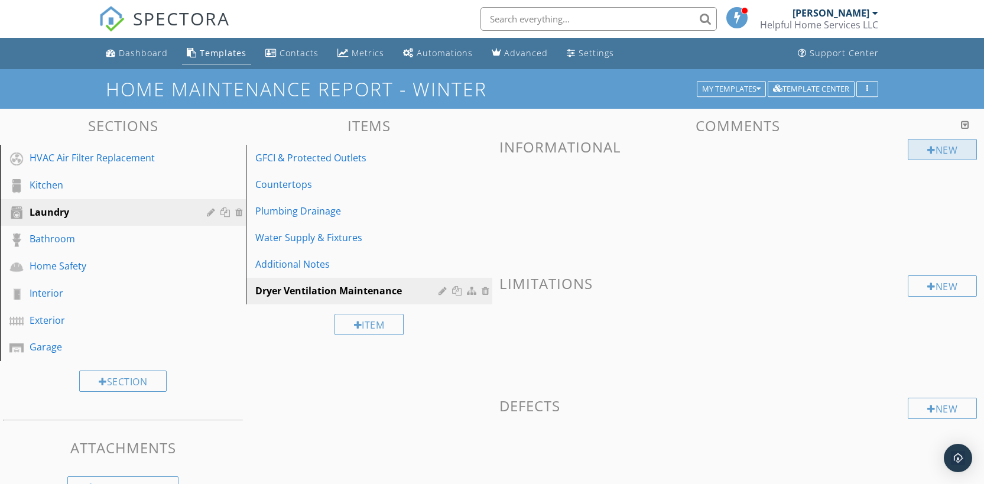
click at [933, 154] on div "New" at bounding box center [941, 149] width 69 height 21
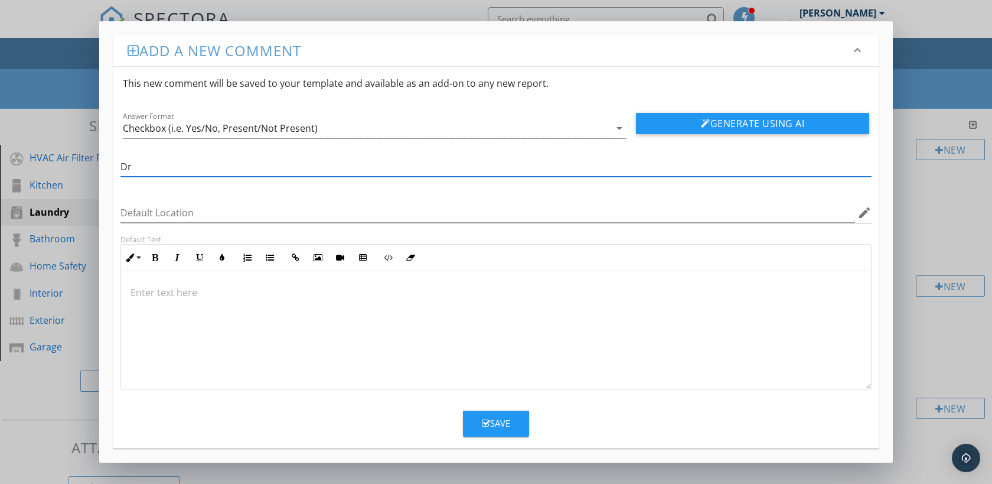
type input "Dryer Ventilation Maintenance"
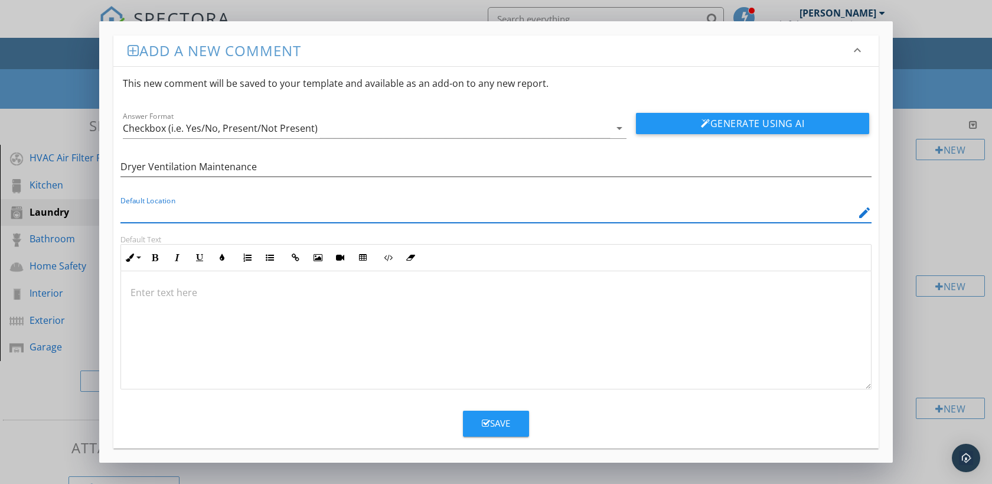
click at [249, 214] on input "Default Location" at bounding box center [488, 212] width 735 height 19
click at [258, 295] on p at bounding box center [496, 292] width 731 height 14
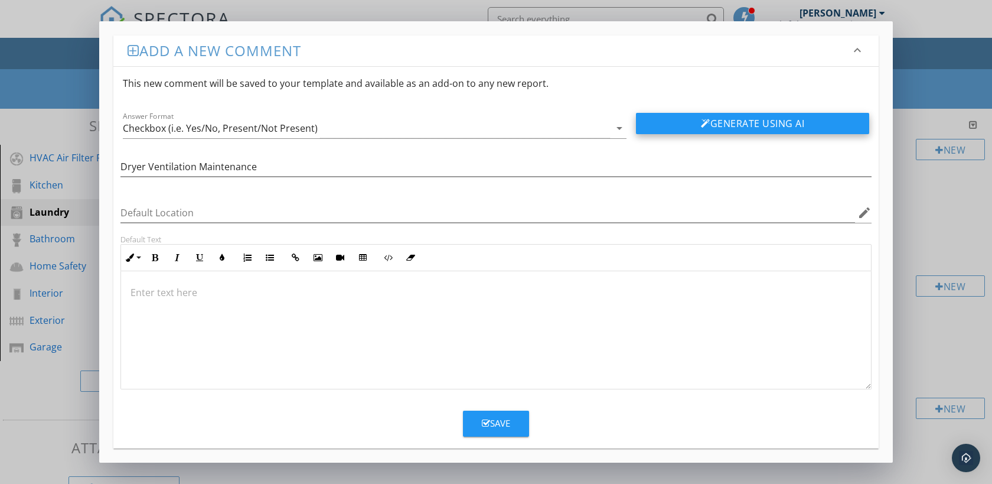
click at [720, 131] on button "Generate Using AI" at bounding box center [752, 123] width 233 height 21
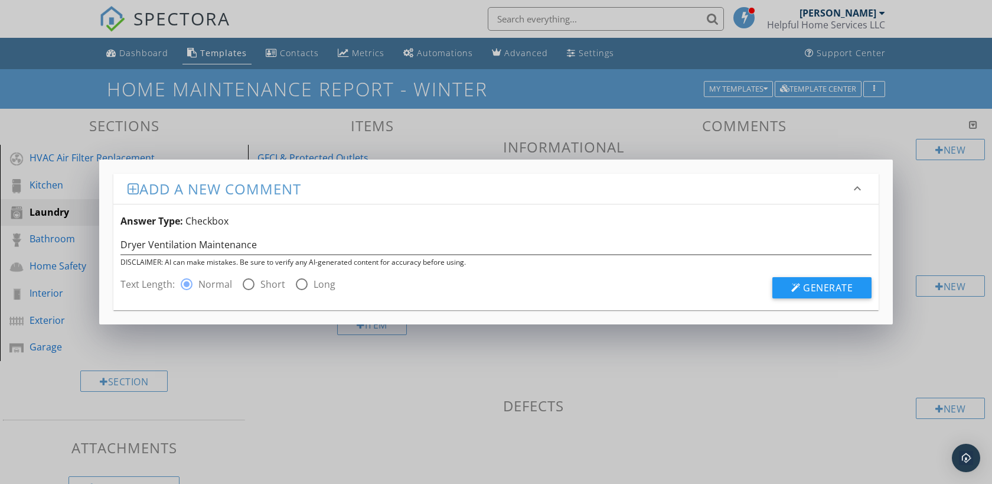
click at [247, 285] on div at bounding box center [249, 284] width 20 height 20
radio input "false"
radio input "true"
click at [791, 292] on button "Generate" at bounding box center [822, 287] width 99 height 21
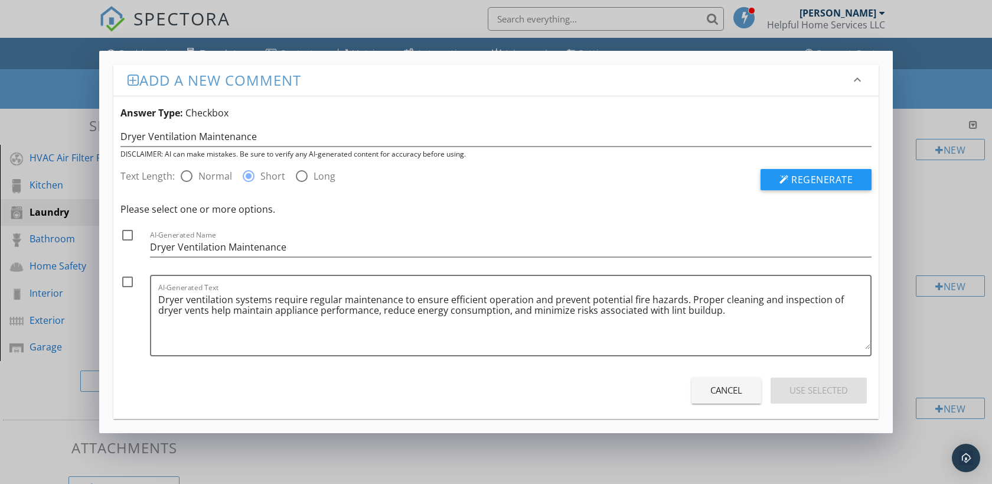
click at [132, 230] on div at bounding box center [128, 235] width 20 height 20
checkbox input "true"
click at [130, 282] on div at bounding box center [128, 282] width 20 height 20
checkbox input "true"
click at [842, 393] on div "Use Selected" at bounding box center [819, 390] width 58 height 14
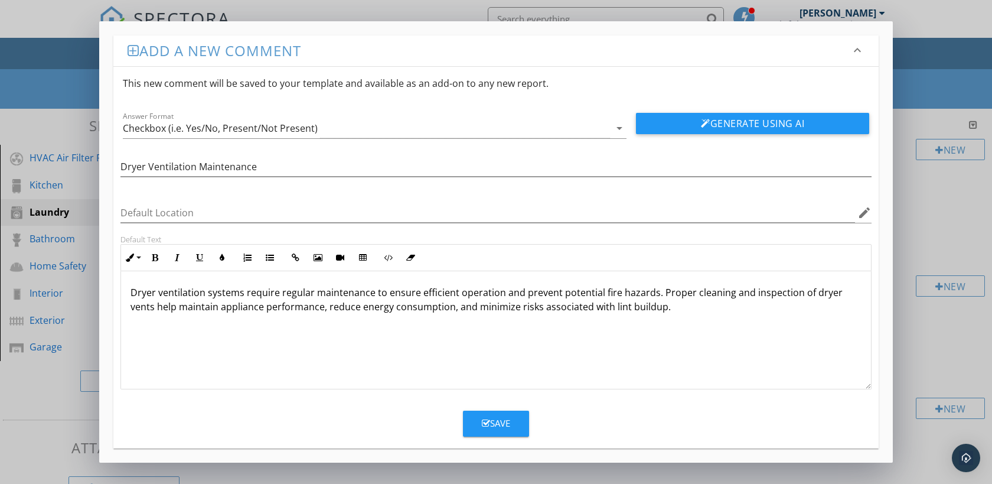
click at [504, 431] on button "Save" at bounding box center [496, 424] width 66 height 26
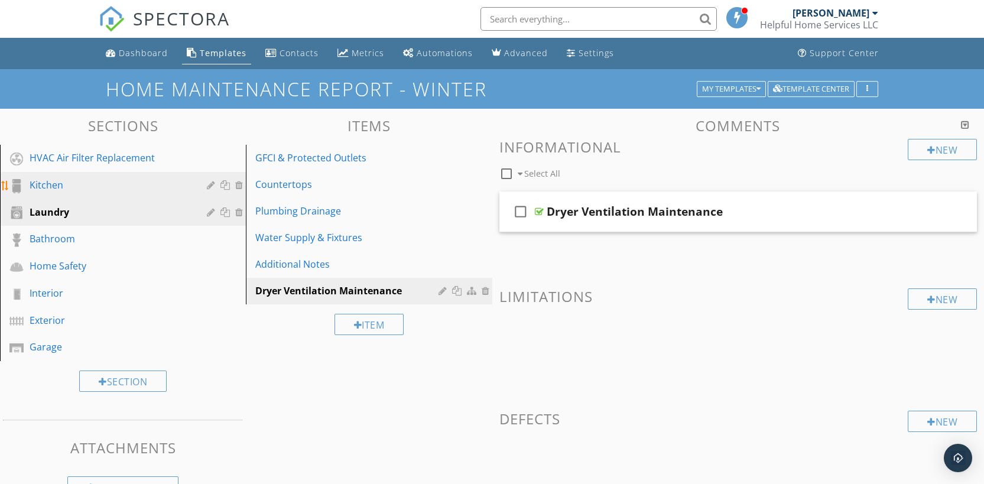
click at [135, 186] on div "Kitchen" at bounding box center [110, 185] width 160 height 14
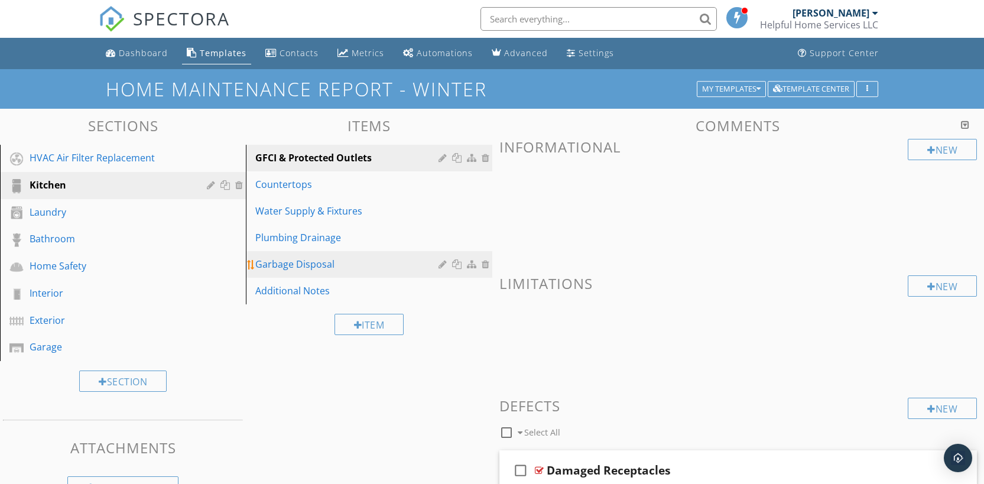
click at [488, 262] on div at bounding box center [486, 263] width 11 height 9
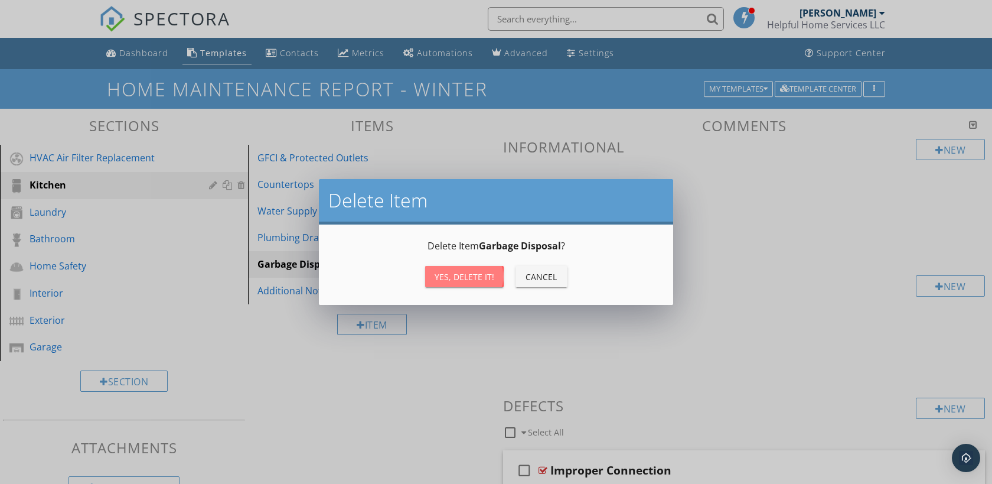
click at [484, 273] on div "Yes, Delete it!" at bounding box center [465, 277] width 60 height 12
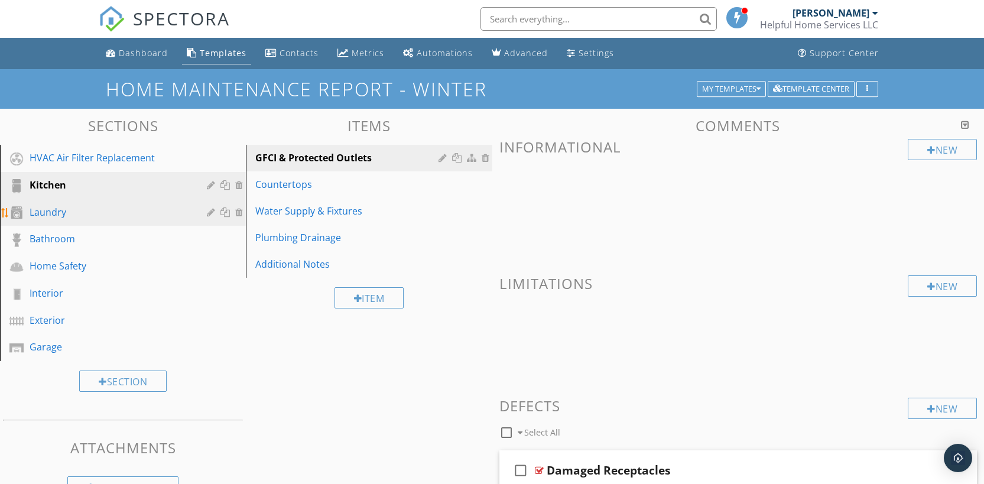
click at [86, 216] on div "Laundry" at bounding box center [110, 212] width 160 height 14
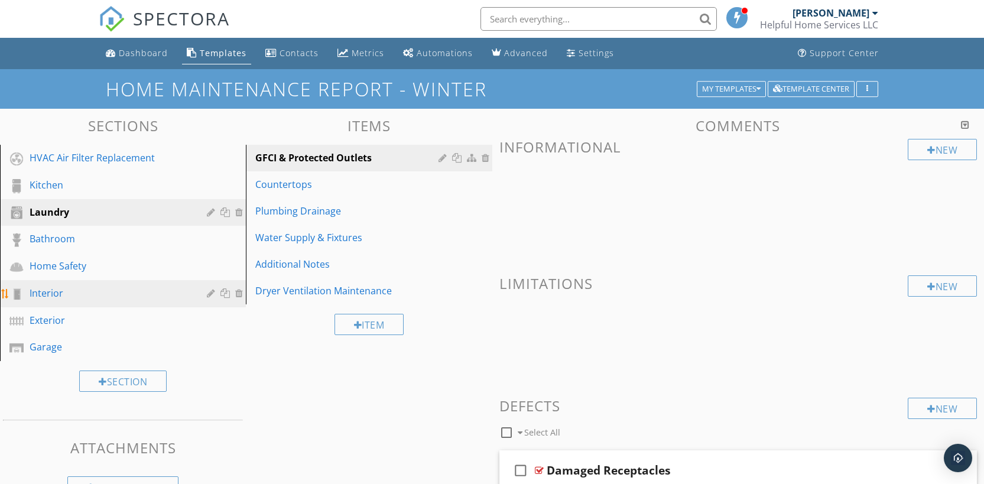
click at [125, 290] on div "Interior" at bounding box center [110, 293] width 160 height 14
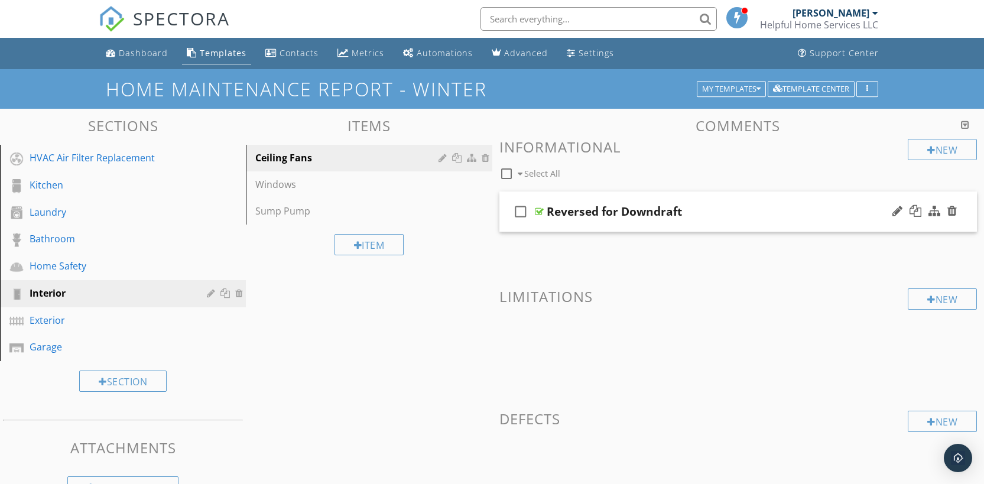
click at [616, 210] on div "Reversed for Downdraft" at bounding box center [613, 211] width 135 height 14
click at [897, 211] on div at bounding box center [897, 211] width 10 height 12
click at [896, 207] on div at bounding box center [897, 211] width 10 height 12
click at [317, 191] on link "Windows" at bounding box center [370, 184] width 242 height 26
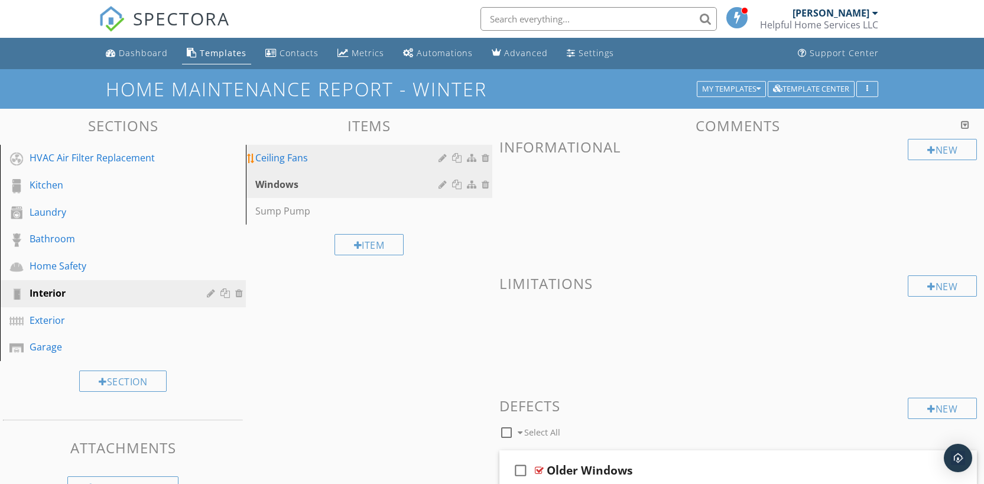
click at [328, 165] on link "Ceiling Fans" at bounding box center [370, 158] width 242 height 26
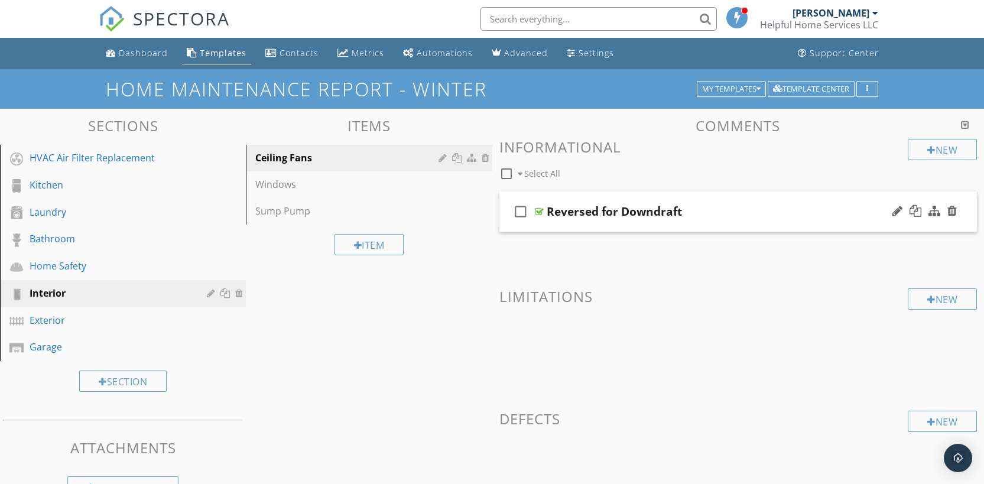
click at [637, 212] on div "Reversed for Downdraft" at bounding box center [613, 211] width 135 height 14
click at [680, 217] on input "Reversed for Downdraft" at bounding box center [716, 212] width 340 height 19
click at [952, 213] on div at bounding box center [951, 211] width 9 height 12
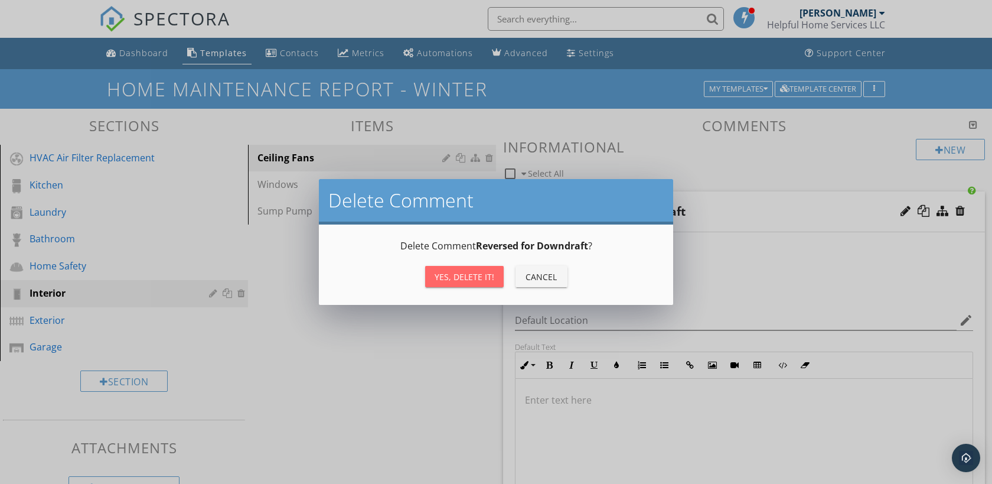
drag, startPoint x: 468, startPoint y: 280, endPoint x: 507, endPoint y: 282, distance: 39.0
click at [468, 280] on div "Yes, Delete it!" at bounding box center [465, 277] width 60 height 12
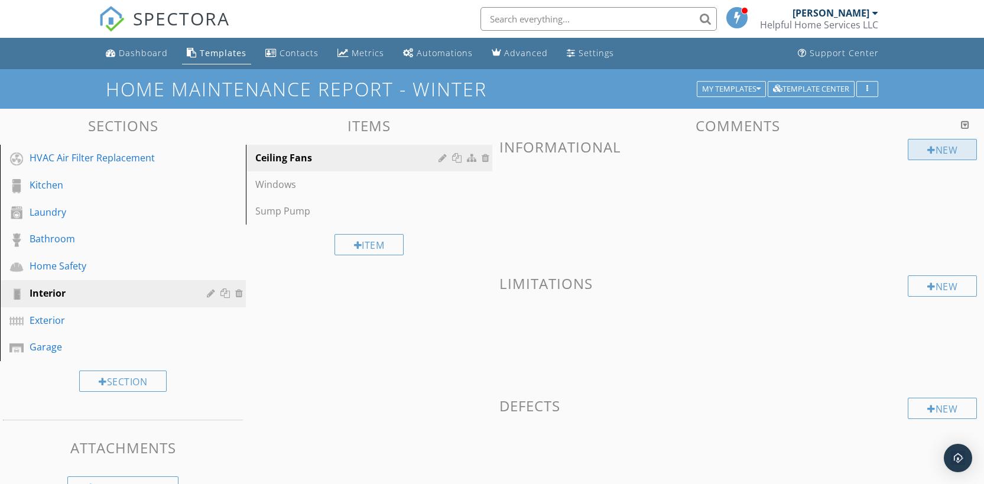
click at [927, 153] on div at bounding box center [931, 149] width 8 height 9
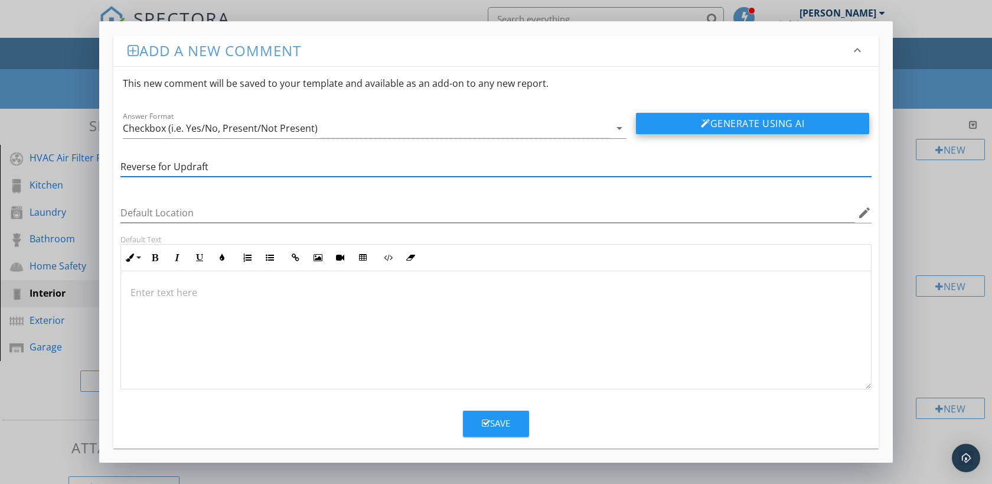
type input "Reverse for Updraft"
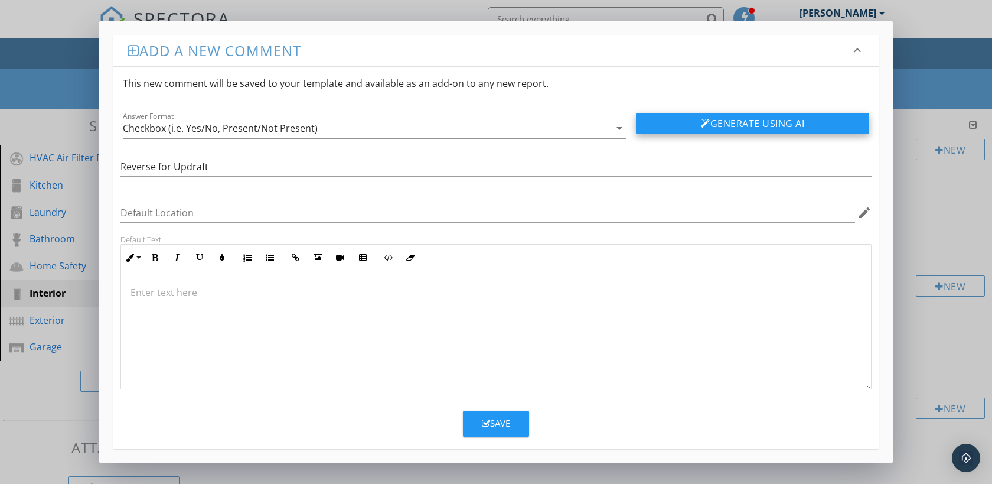
click at [699, 129] on button "Generate Using AI" at bounding box center [752, 123] width 233 height 21
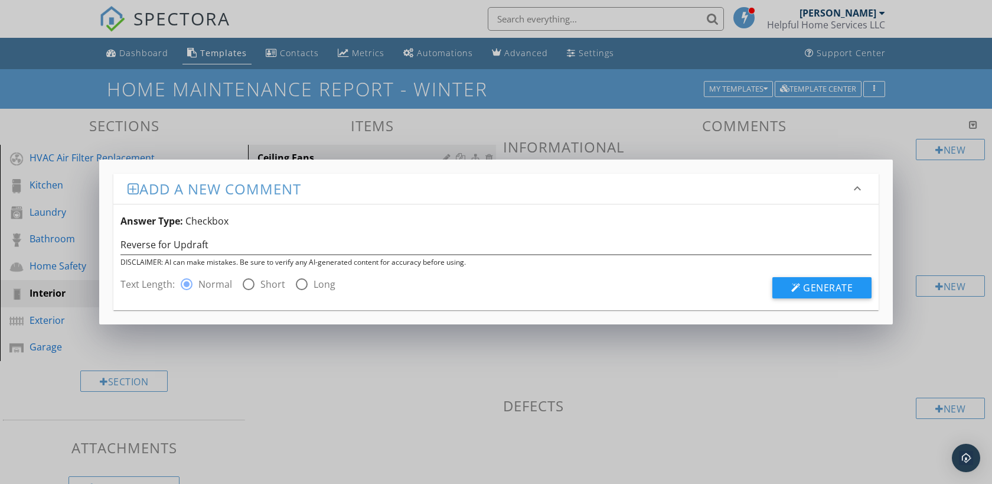
click at [246, 284] on div at bounding box center [249, 284] width 20 height 20
radio input "false"
radio input "true"
click at [823, 292] on span "Generate" at bounding box center [828, 287] width 50 height 13
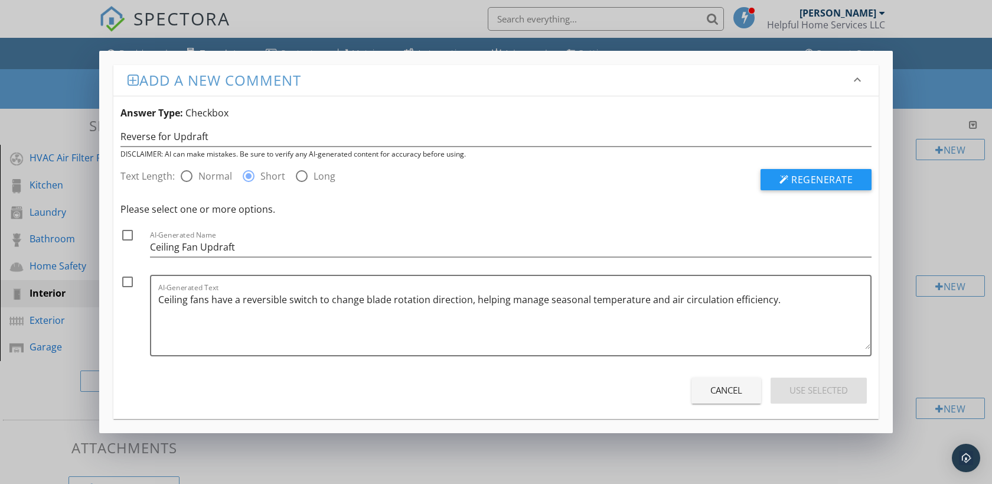
click at [190, 175] on div at bounding box center [187, 176] width 20 height 20
radio input "true"
click at [777, 181] on button "Regenerate" at bounding box center [816, 179] width 111 height 21
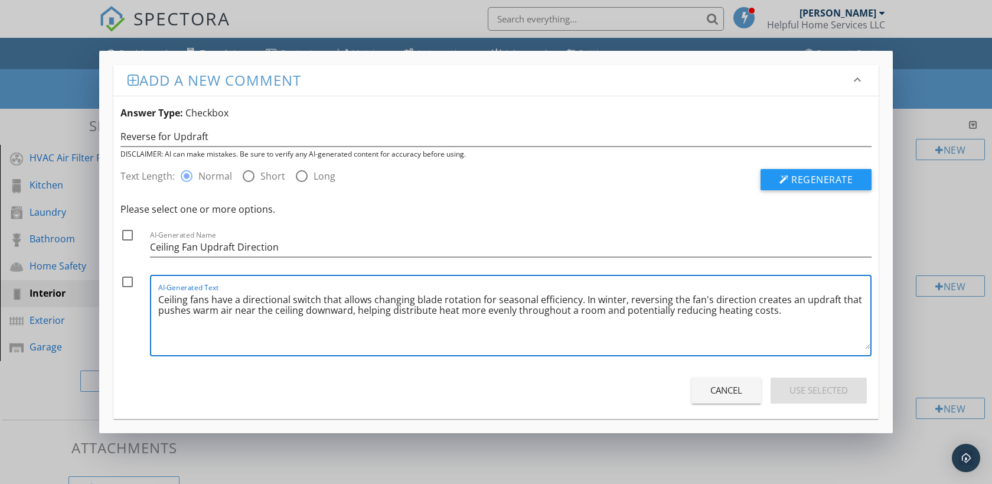
drag, startPoint x: 780, startPoint y: 314, endPoint x: 159, endPoint y: 301, distance: 621.6
click at [159, 301] on textarea "Ceiling fans have a directional switch that allows changing blade rotation for …" at bounding box center [514, 319] width 712 height 59
click at [533, 350] on div "AI-Generated Text Ceiling fans have a directional switch that allows changing b…" at bounding box center [514, 315] width 712 height 79
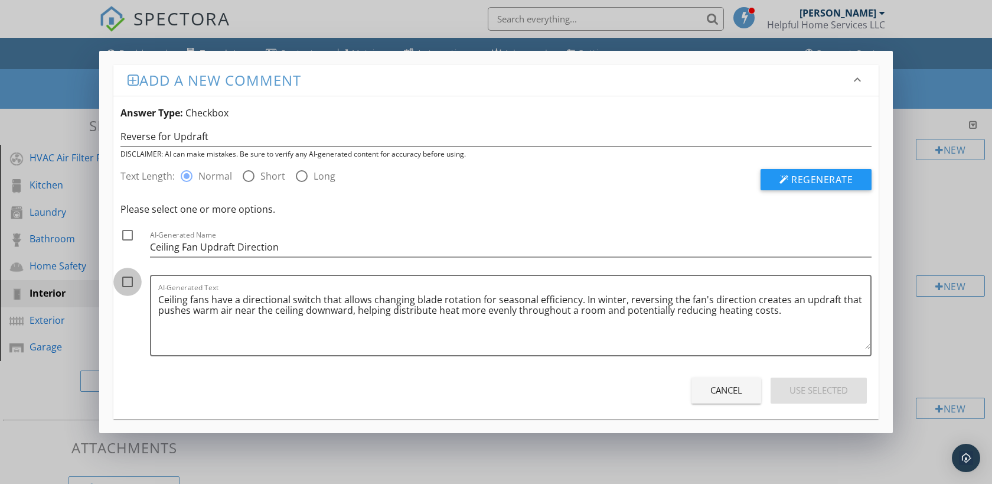
click at [126, 281] on div at bounding box center [128, 282] width 20 height 20
checkbox input "true"
click at [125, 233] on div at bounding box center [128, 235] width 20 height 20
checkbox input "true"
click at [802, 394] on div "Use Selected" at bounding box center [819, 390] width 58 height 14
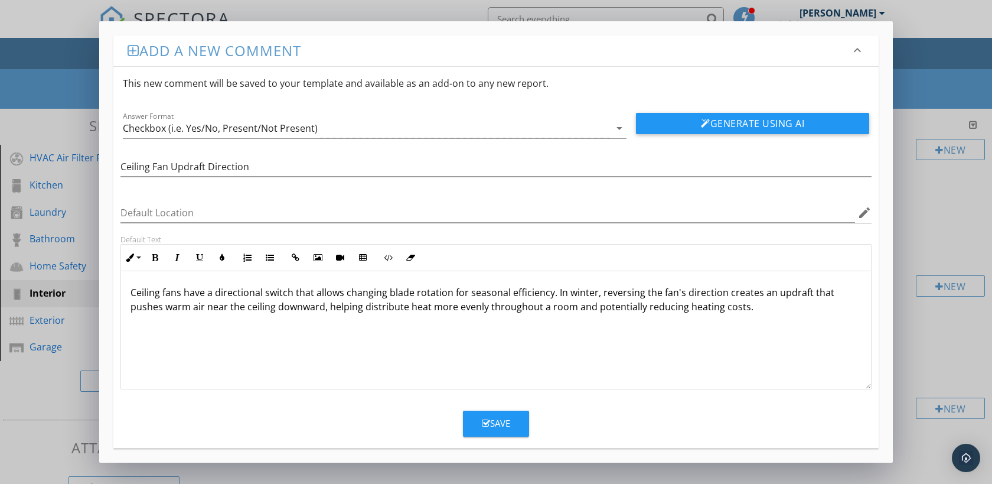
click at [492, 426] on div "Save" at bounding box center [496, 423] width 28 height 14
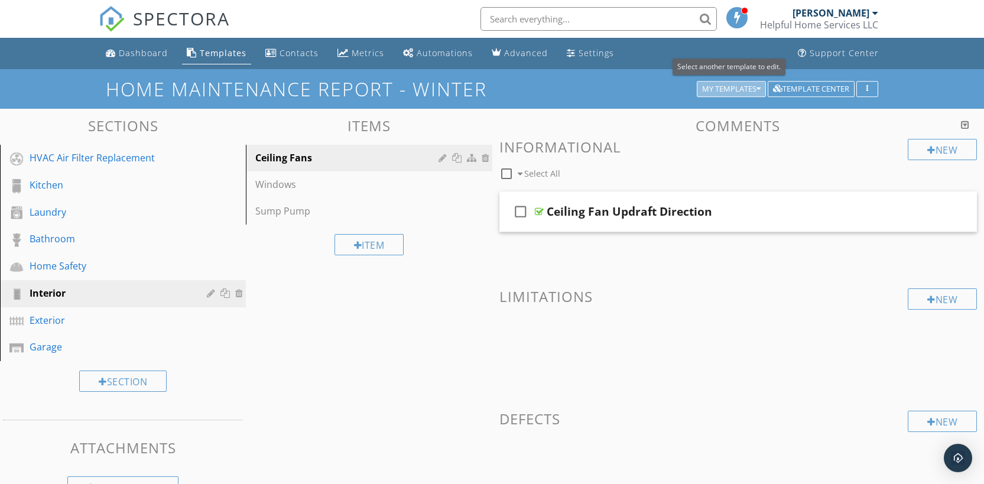
click at [747, 92] on div "My Templates" at bounding box center [731, 89] width 58 height 8
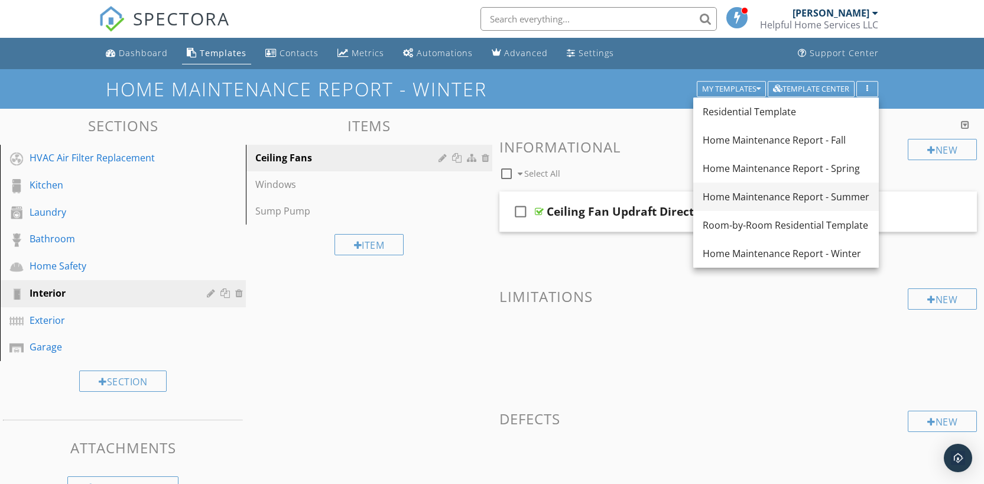
click at [753, 198] on div "Home Maintenance Report - Summer" at bounding box center [785, 197] width 167 height 14
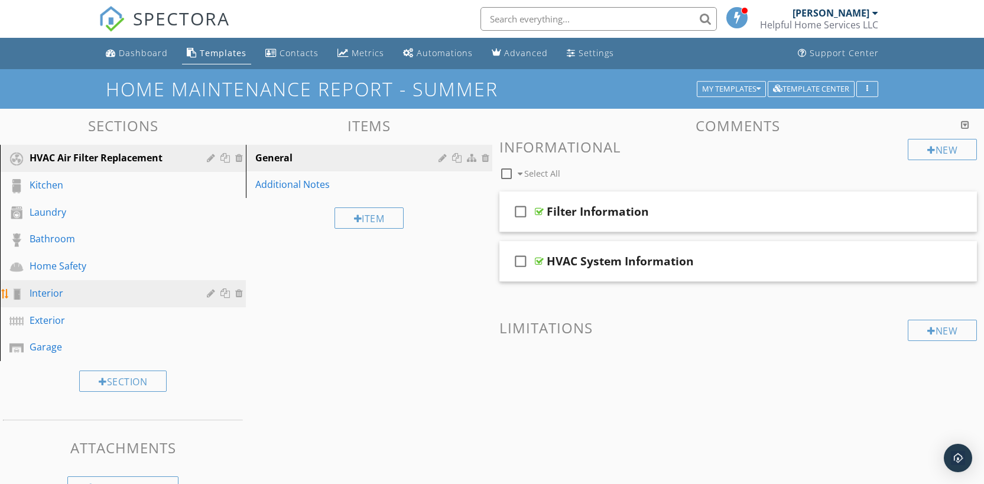
click at [72, 292] on div "Interior" at bounding box center [110, 293] width 160 height 14
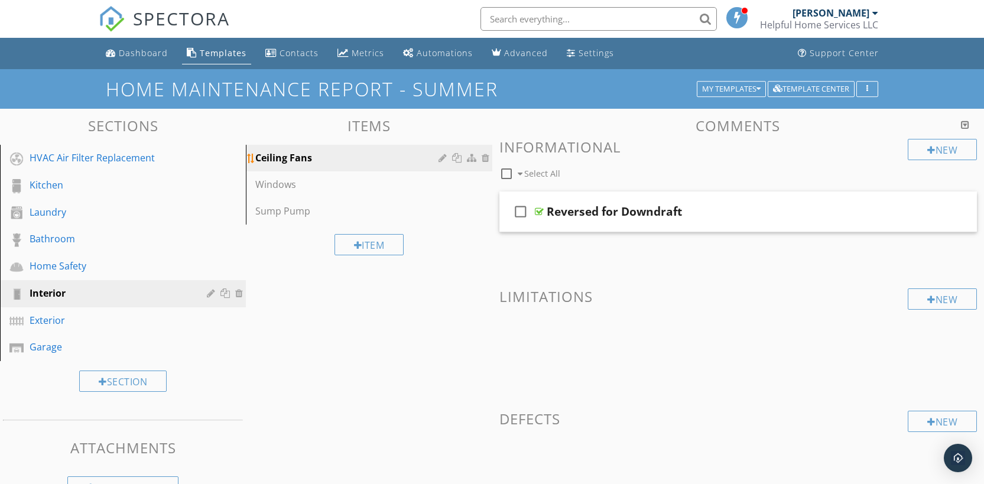
click at [311, 160] on div "Ceiling Fans" at bounding box center [348, 158] width 186 height 14
click at [955, 210] on div at bounding box center [951, 211] width 9 height 12
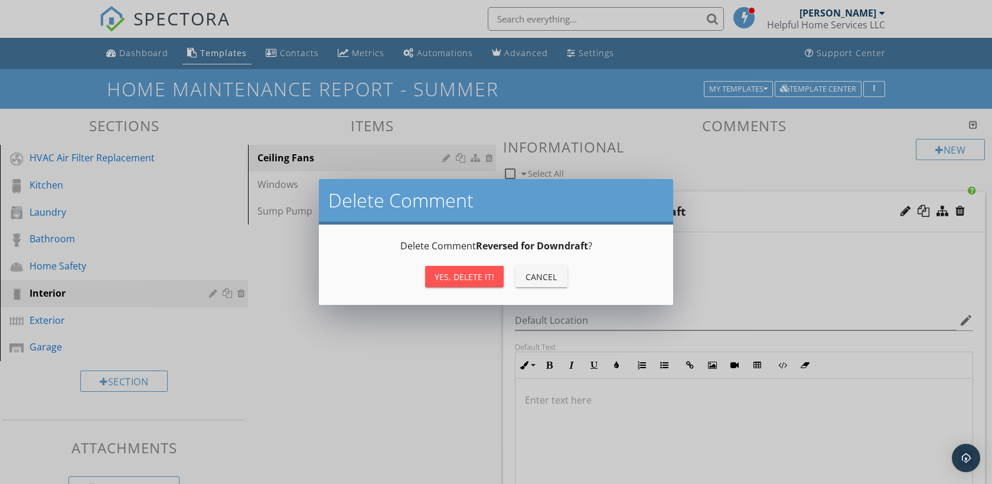
click at [455, 276] on div "Yes, Delete it!" at bounding box center [465, 277] width 60 height 12
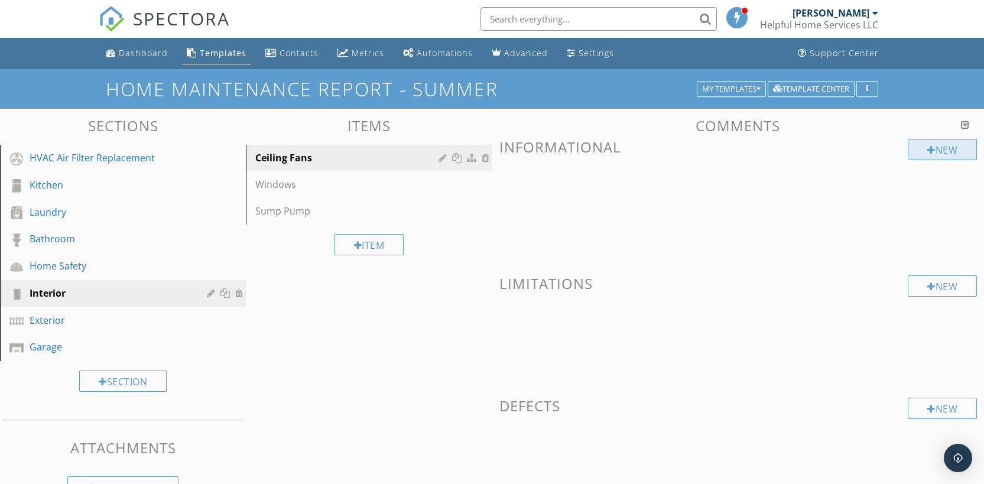
click at [938, 155] on div "New" at bounding box center [941, 149] width 69 height 21
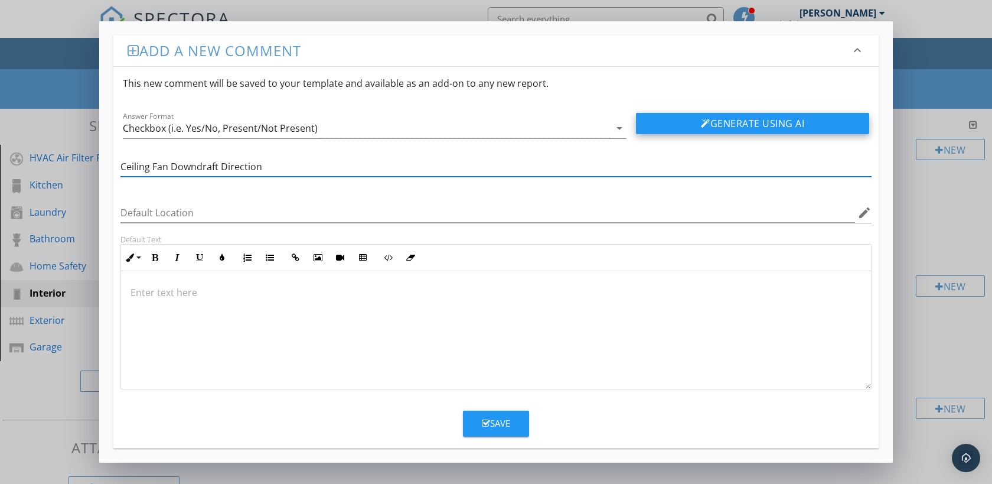
type input "Ceiling Fan Downdraft Direction"
click at [734, 130] on button "Generate Using AI" at bounding box center [752, 123] width 233 height 21
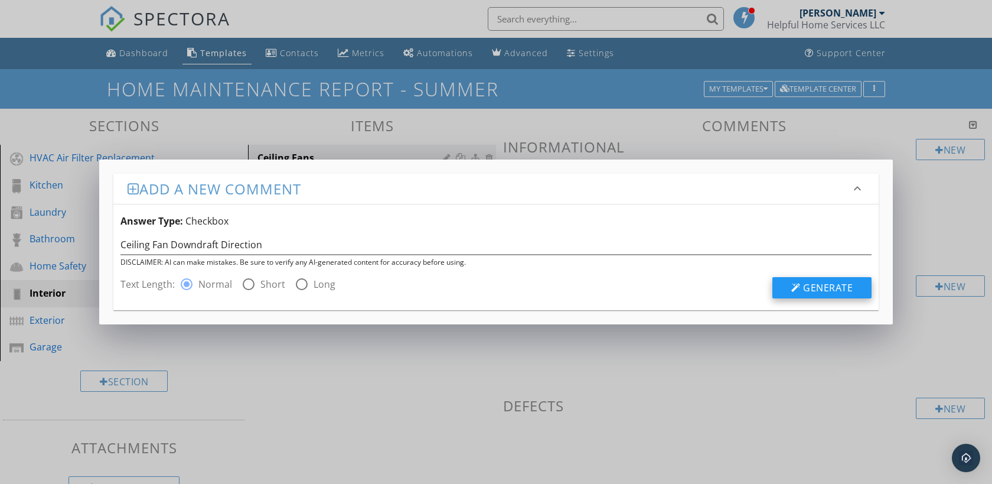
click at [855, 283] on button "Generate" at bounding box center [822, 287] width 99 height 21
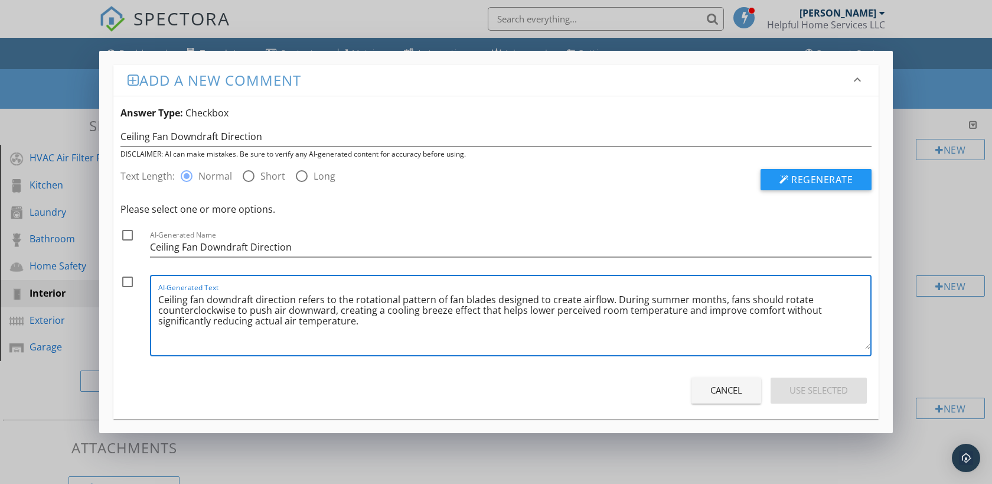
drag, startPoint x: 375, startPoint y: 326, endPoint x: 158, endPoint y: 302, distance: 218.1
click at [158, 302] on textarea "Ceiling fan downdraft direction refers to the rotational pattern of fan blades …" at bounding box center [514, 319] width 712 height 59
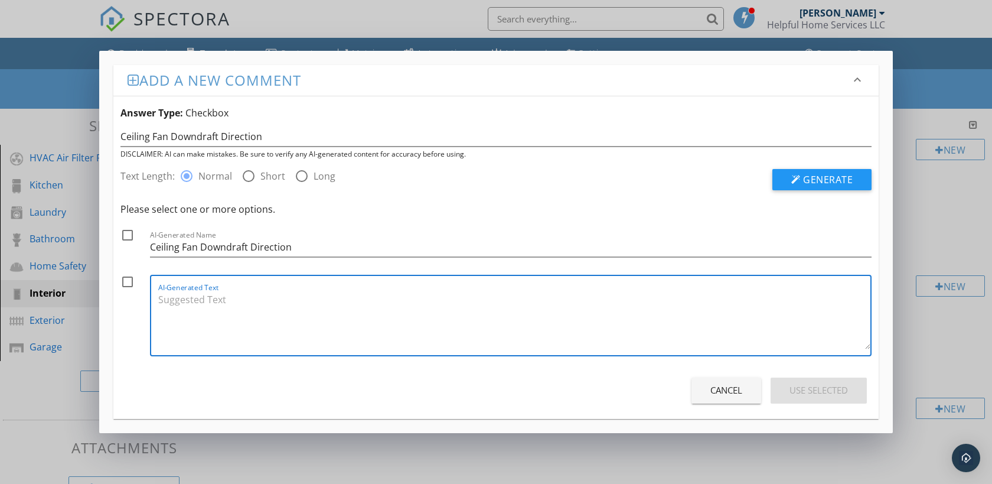
paste textarea "Ceiling fans have a directional switch that allows changing blade rotation for …"
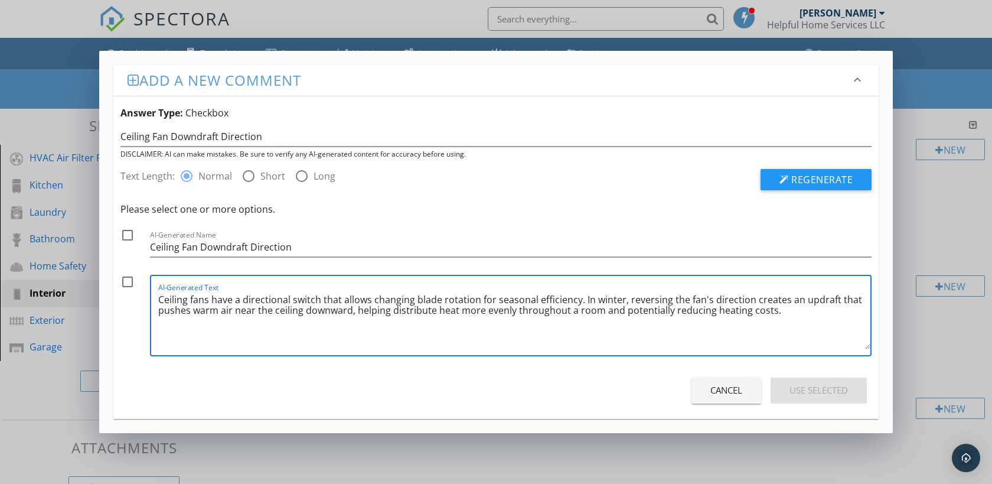
paste textarea "Ceiling fans have a directional switch that allows changing blade rotation for …"
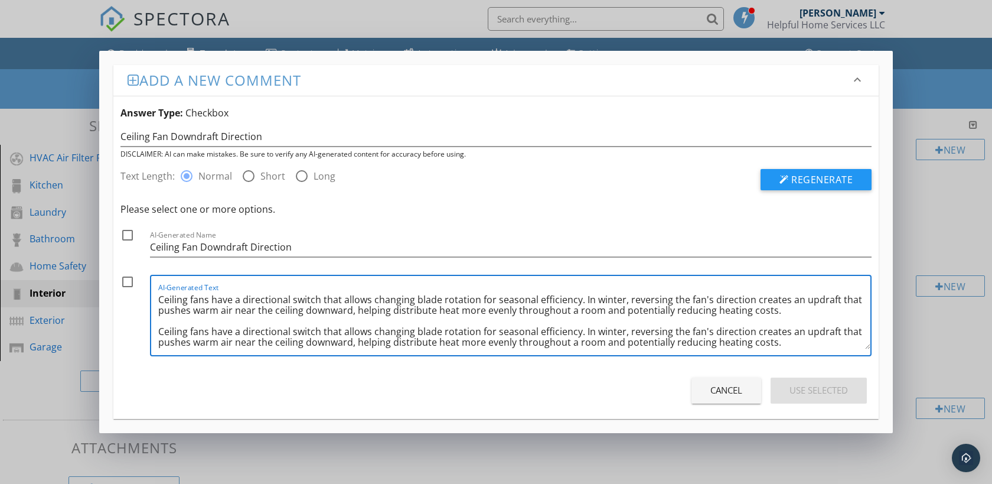
click at [621, 300] on textarea "Ceiling fans have a directional switch that allows changing blade rotation for …" at bounding box center [514, 319] width 712 height 59
click at [818, 302] on textarea "Ceiling fans have a directional switch that allows changing blade rotation for …" at bounding box center [514, 319] width 712 height 59
click at [237, 311] on textarea "Ceiling fans have a directional switch that allows changing blade rotation for …" at bounding box center [514, 319] width 712 height 59
click at [315, 312] on textarea "Ceiling fans have a directional switch that allows changing blade rotation for …" at bounding box center [514, 319] width 712 height 59
click at [448, 310] on textarea "Ceiling fans have a directional switch that allows changing blade rotation for …" at bounding box center [514, 319] width 712 height 59
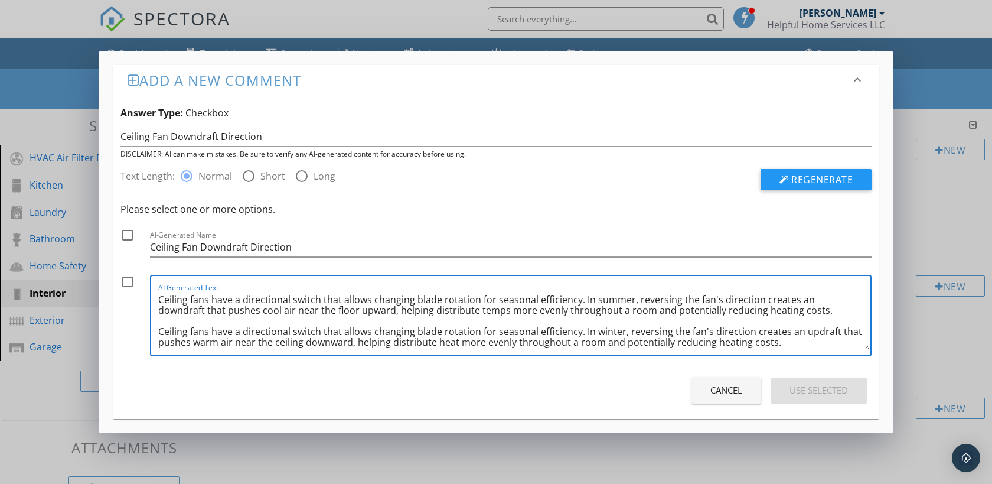
click at [743, 312] on textarea "Ceiling fans have a directional switch that allows changing blade rotation for …" at bounding box center [514, 319] width 712 height 59
drag, startPoint x: 781, startPoint y: 344, endPoint x: 787, endPoint y: 313, distance: 32.4
click at [787, 313] on textarea "Ceiling fans have a directional switch that allows changing blade rotation for …" at bounding box center [514, 319] width 712 height 59
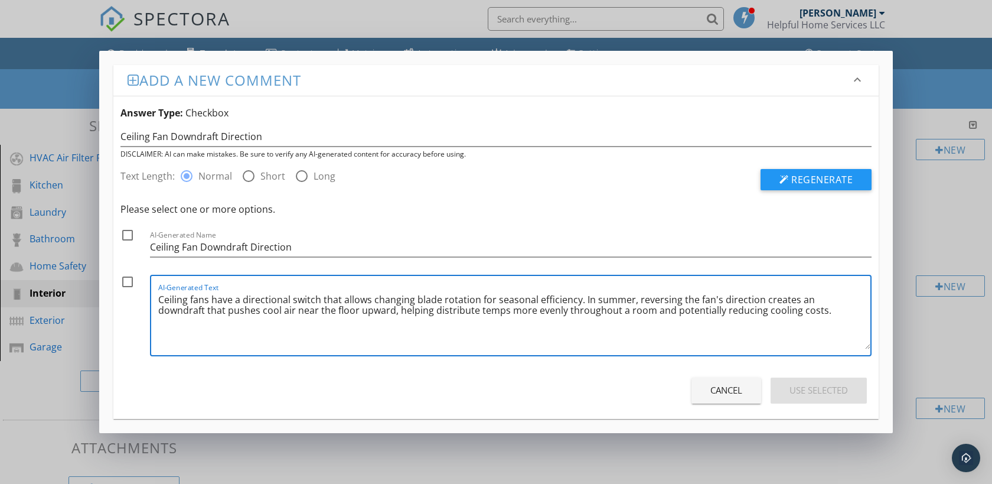
type textarea "Ceiling fans have a directional switch that allows changing blade rotation for …"
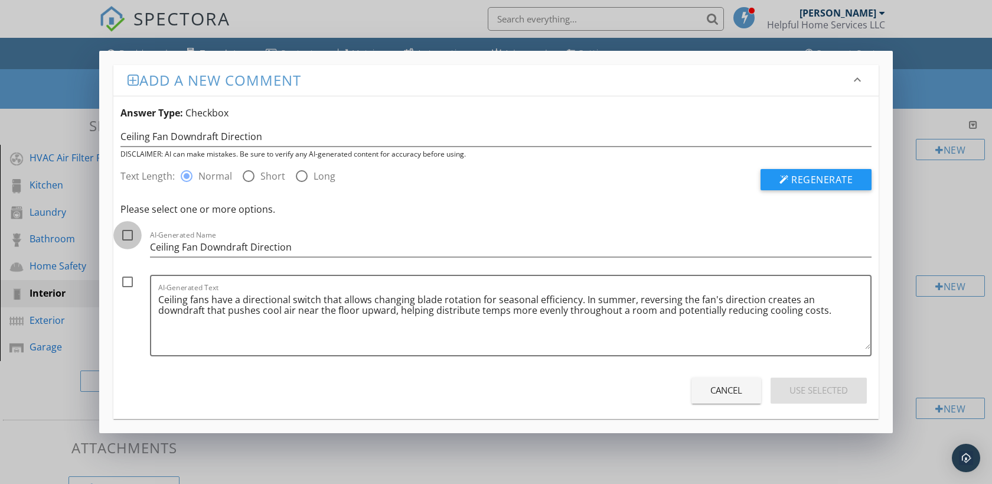
click at [129, 236] on div at bounding box center [128, 235] width 20 height 20
checkbox input "true"
click at [128, 278] on div at bounding box center [128, 282] width 20 height 20
checkbox input "true"
click at [825, 388] on div "Use Selected" at bounding box center [819, 390] width 58 height 14
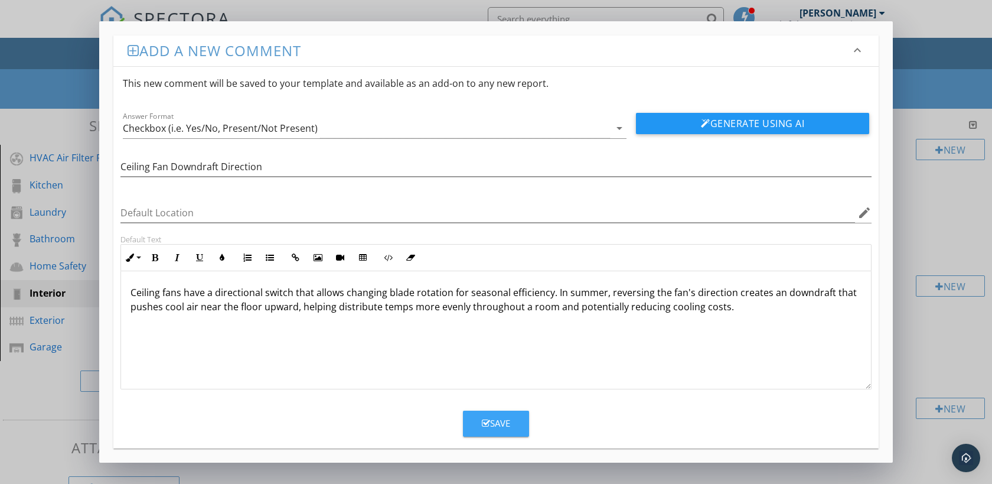
drag, startPoint x: 506, startPoint y: 427, endPoint x: 555, endPoint y: 425, distance: 48.5
click at [506, 427] on div "Save" at bounding box center [496, 423] width 28 height 14
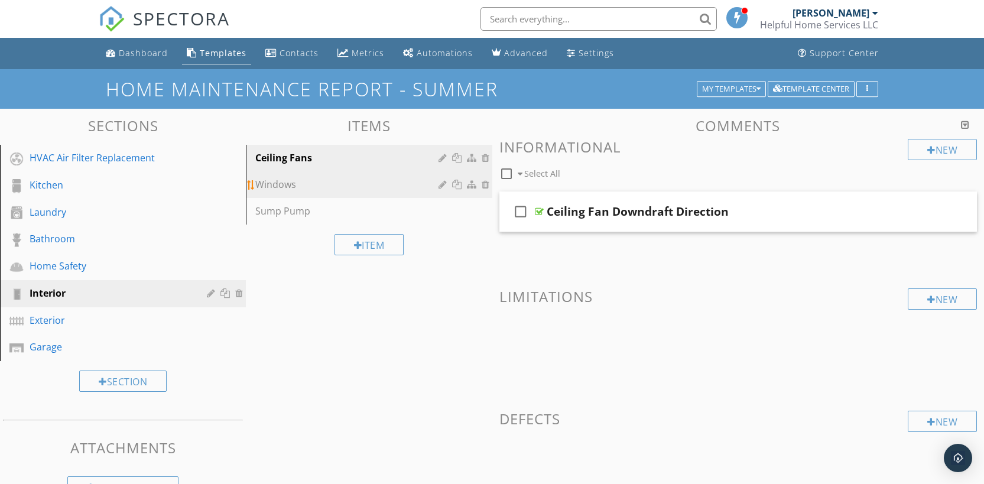
click at [341, 192] on link "Windows" at bounding box center [370, 184] width 242 height 26
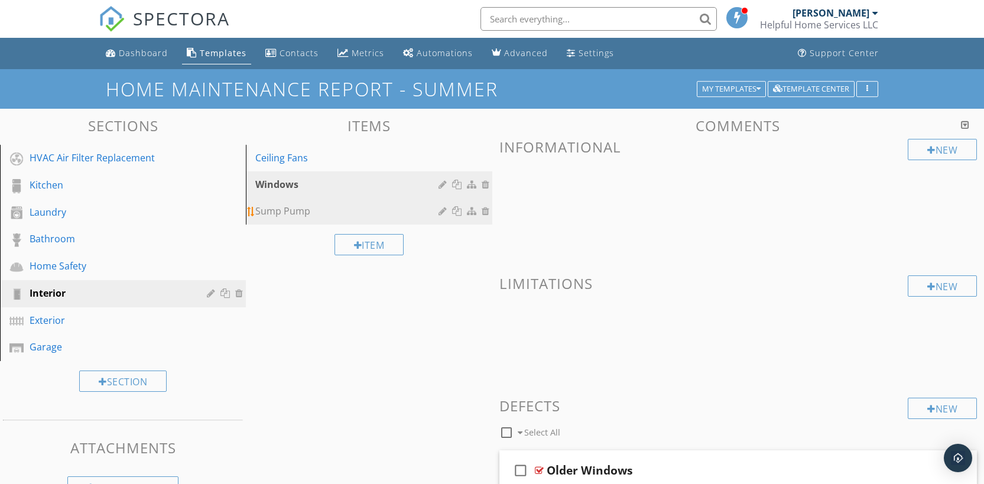
click at [341, 211] on div "Sump Pump" at bounding box center [348, 211] width 186 height 14
click at [486, 211] on div at bounding box center [486, 210] width 11 height 9
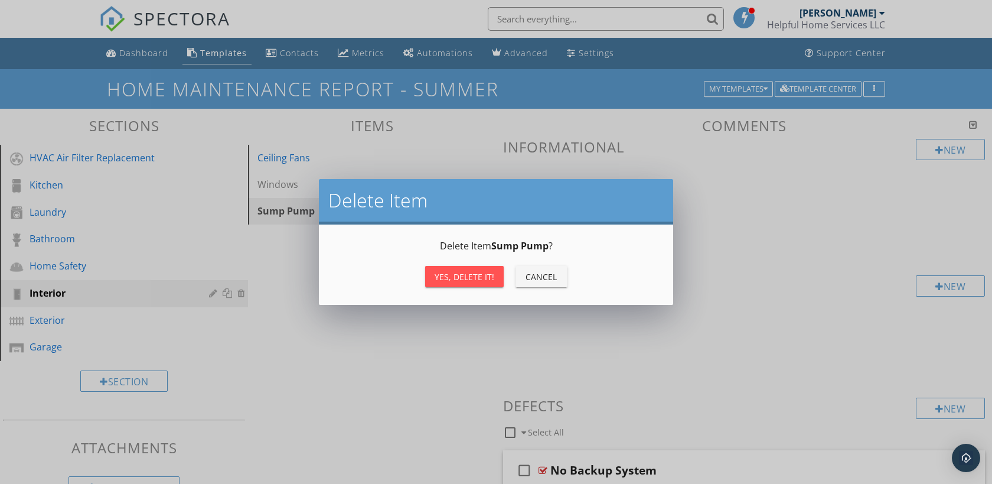
click at [470, 274] on div "Yes, Delete it!" at bounding box center [465, 277] width 60 height 12
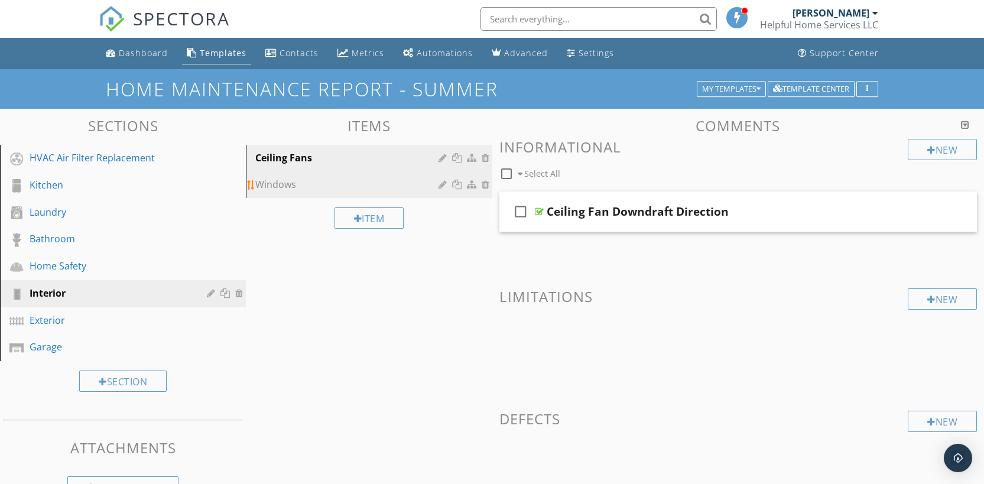
click at [365, 187] on div "Windows" at bounding box center [348, 184] width 186 height 14
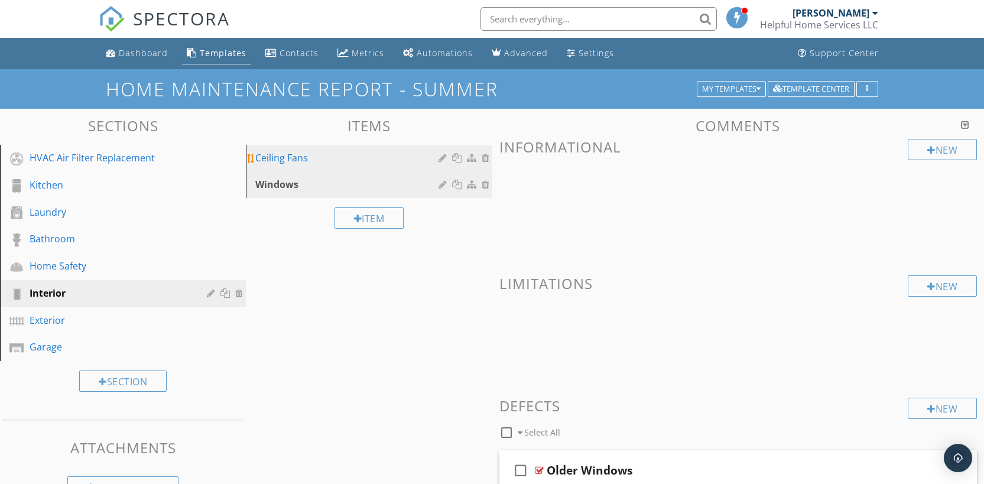
click at [366, 164] on div "Ceiling Fans" at bounding box center [348, 158] width 186 height 14
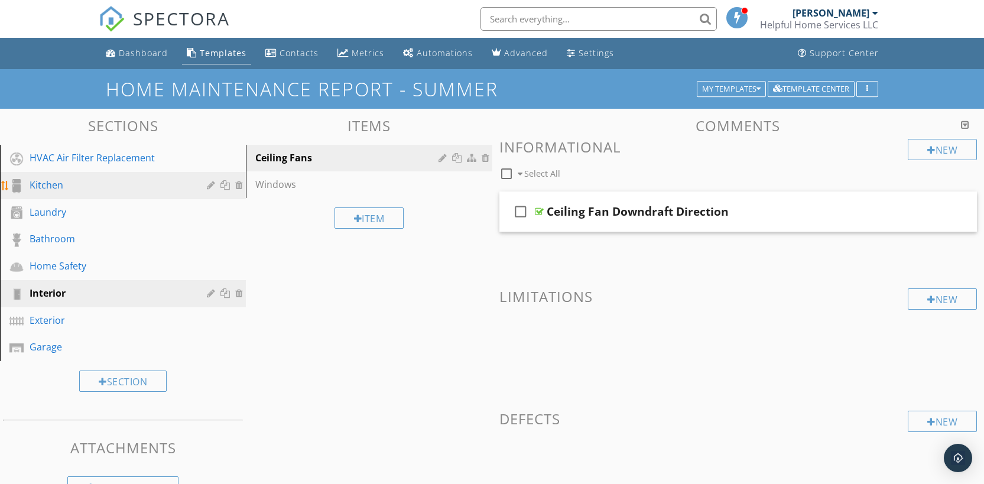
click at [110, 184] on div "Kitchen" at bounding box center [110, 185] width 160 height 14
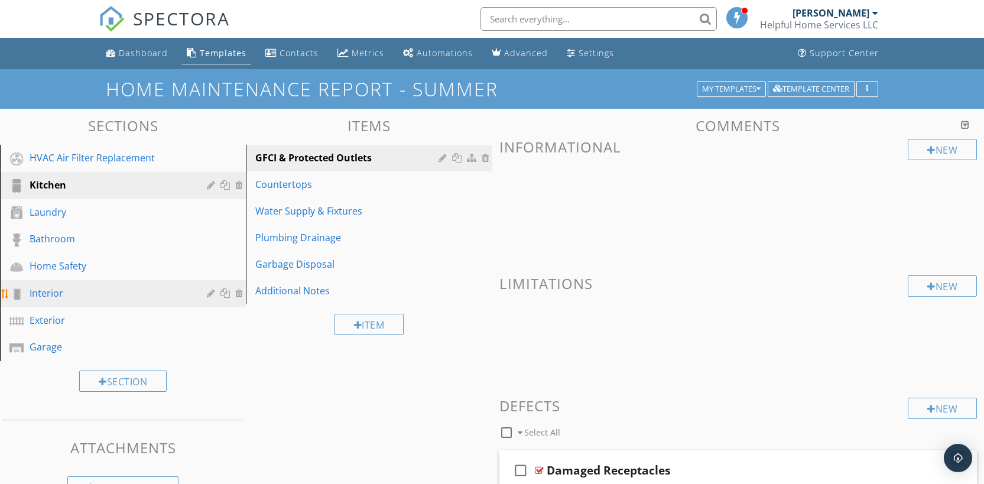
click at [69, 292] on div "Interior" at bounding box center [110, 293] width 160 height 14
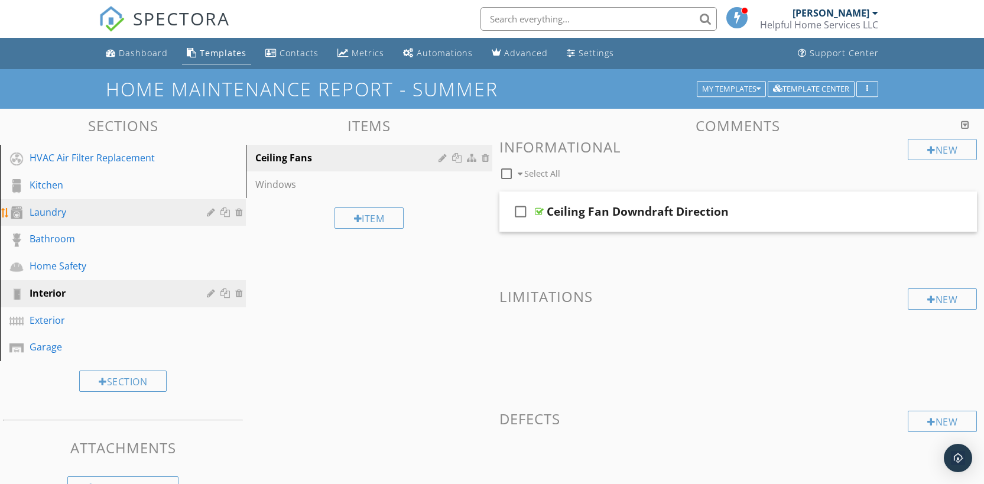
click at [85, 206] on div "Laundry" at bounding box center [110, 212] width 160 height 14
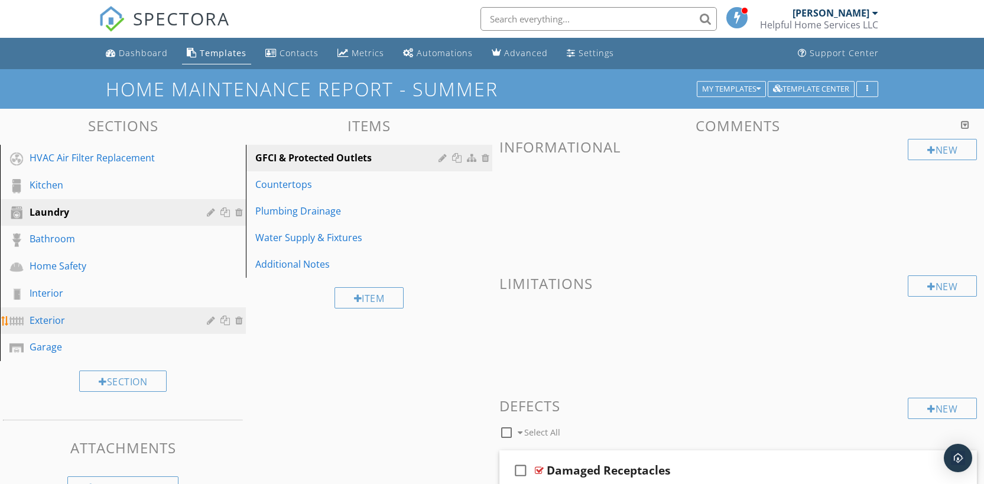
click at [99, 322] on div "Exterior" at bounding box center [110, 320] width 160 height 14
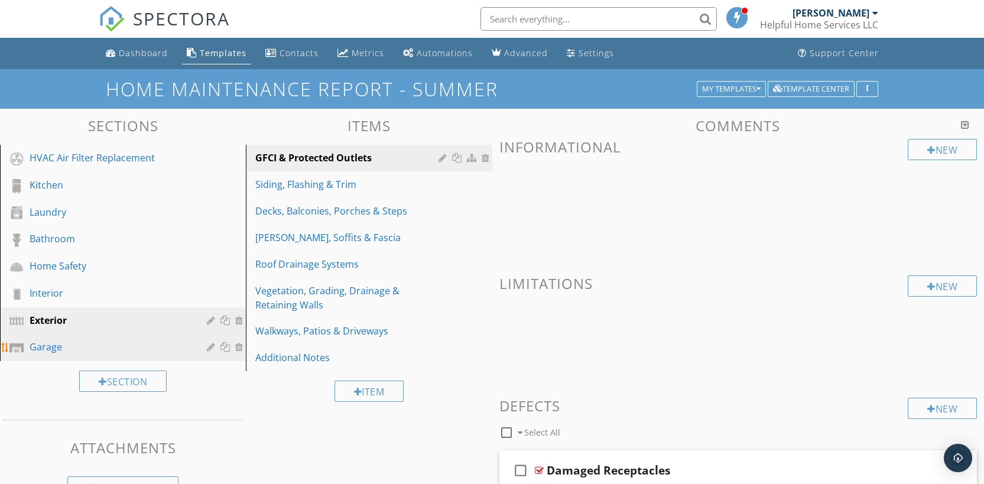
click at [106, 351] on div "Garage" at bounding box center [110, 347] width 160 height 14
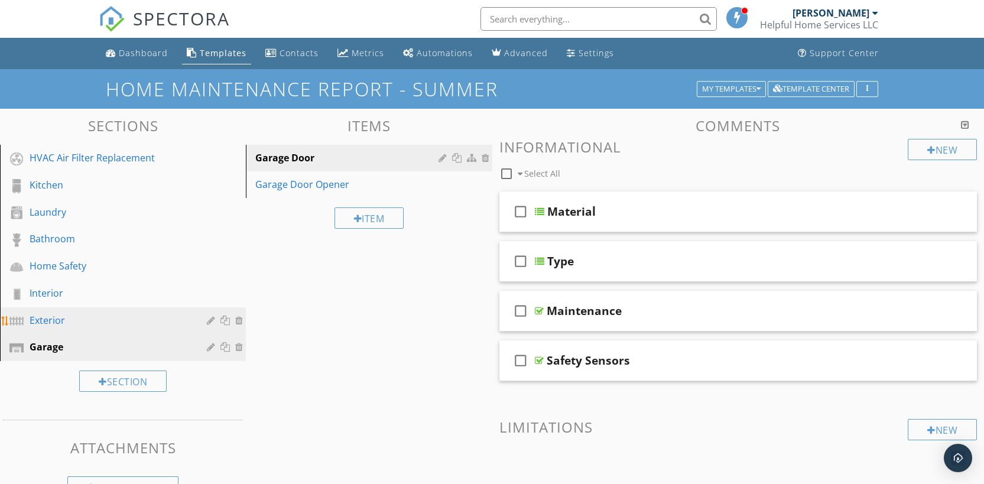
click at [110, 322] on div "Exterior" at bounding box center [110, 320] width 160 height 14
